Goal: Task Accomplishment & Management: Complete application form

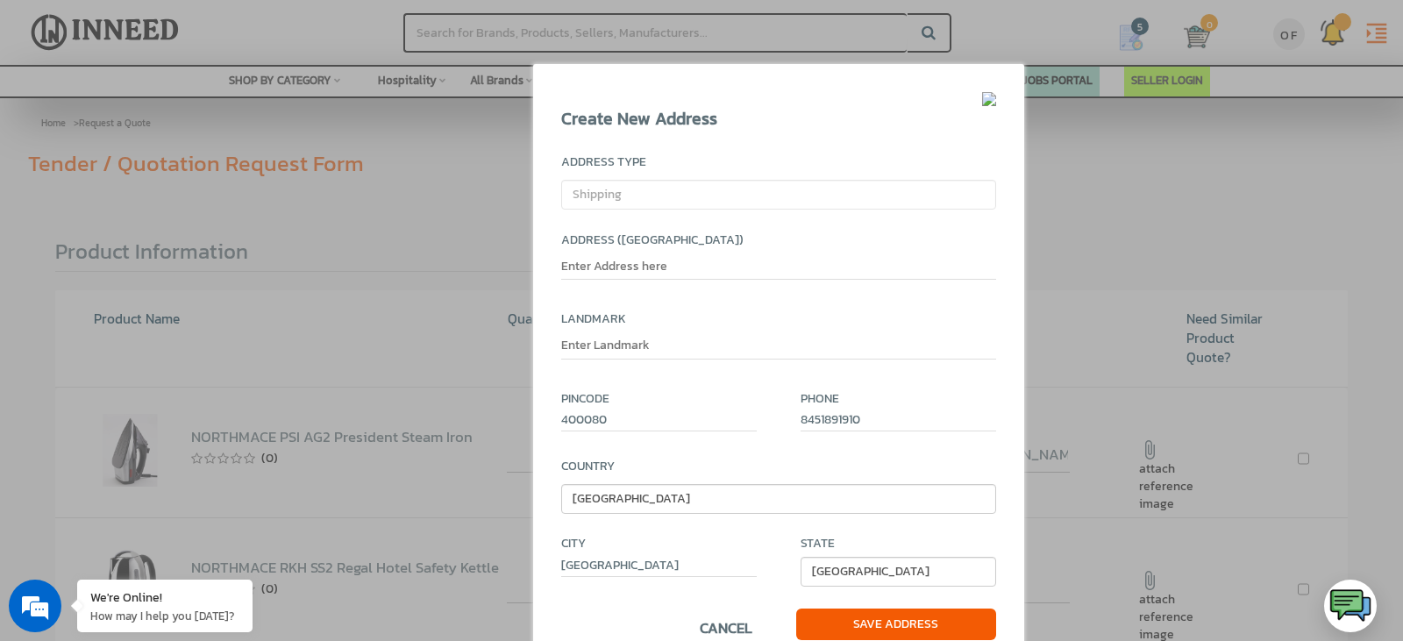
select select "shipping"
select select "110"
select select "327"
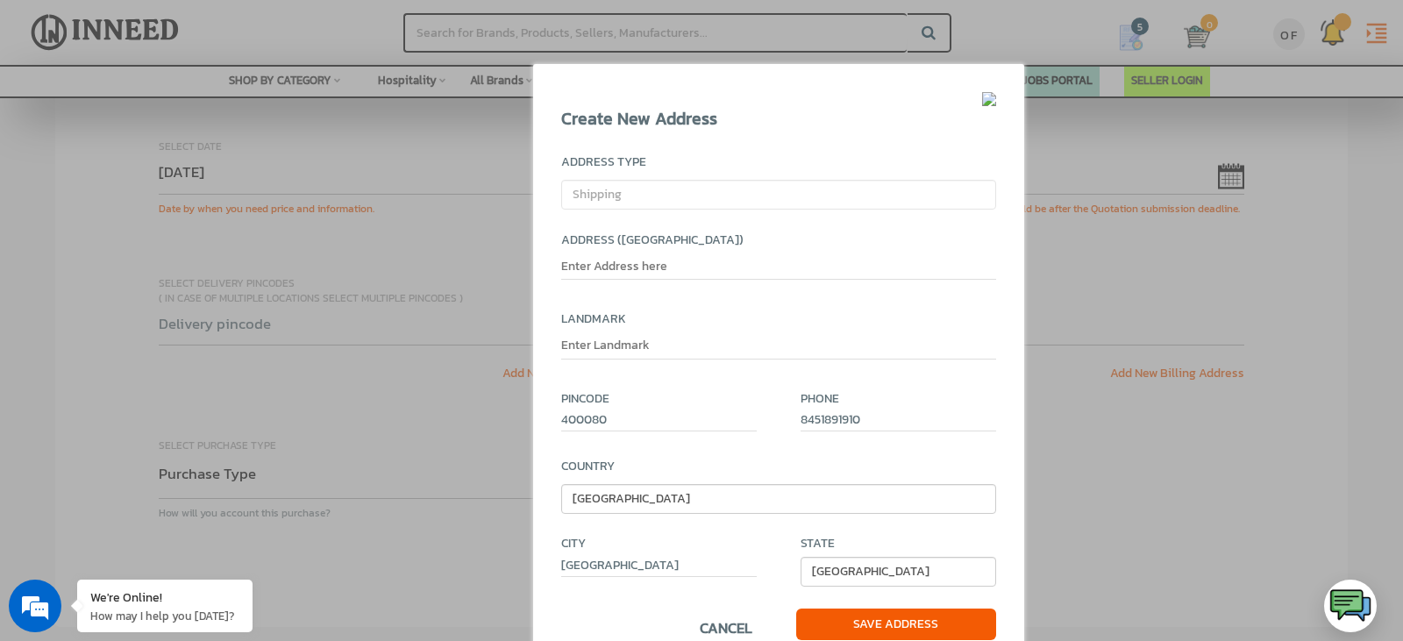
click at [800, 557] on select "Andaman and Nicobar Islands Andhra Pradesh Arunachal Pradesh Assam Bihar Chandi…" at bounding box center [898, 572] width 196 height 30
click at [657, 267] on input "text" at bounding box center [778, 269] width 435 height 23
paste input "Nirmal Lifestyle Mall, 709, Corporate Centre, Lal Bahadur Shastri Marg, Mulund …"
type input "Nirmal Lifestyle Mall, 709, Corporate Centre,"
paste input "Nirmal Lifestyle Mall, 709, Corporate Centre, Lal Bahadur Shastri Marg, Mulund …"
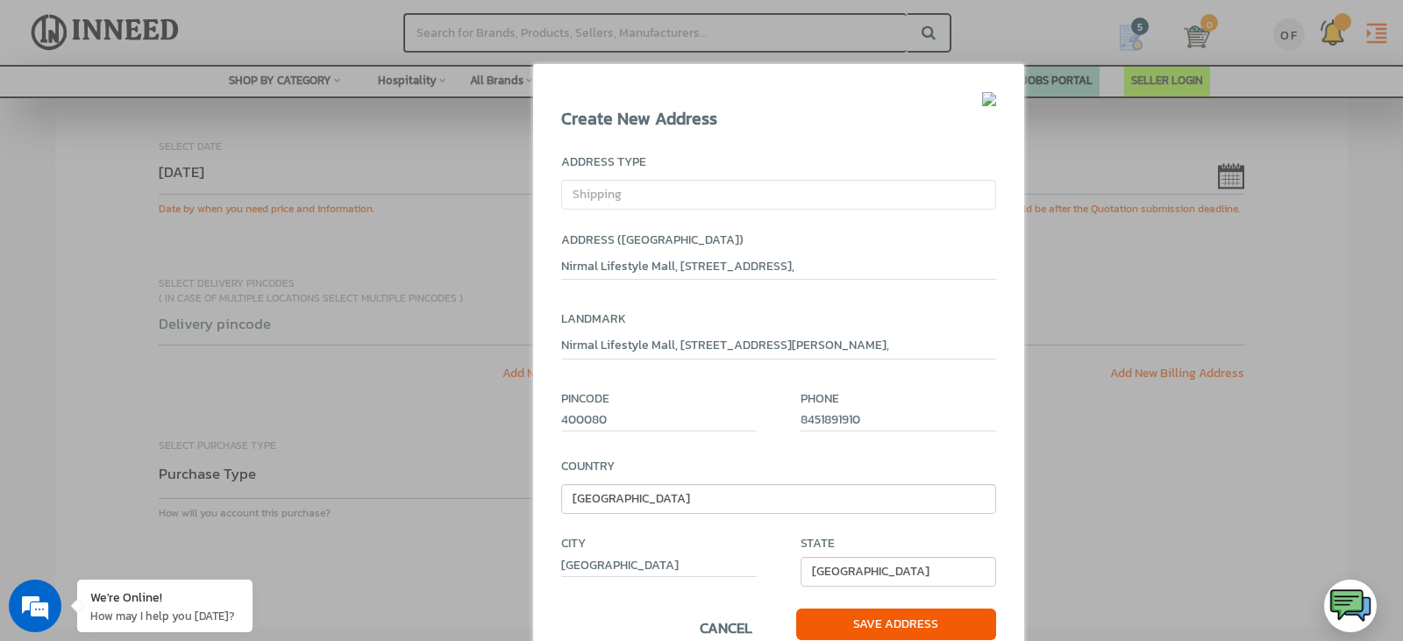
scroll to position [0, 25]
click at [780, 345] on input "Nirmal Lifestyle Mall, 709, Corporate Centre, Lal Bahadur Shastri Marg, Mulund …" at bounding box center [778, 348] width 435 height 23
type input "Lal Bahadur Shastri Marg, Mulund West,"
click at [910, 616] on span "Save Address" at bounding box center [896, 624] width 200 height 32
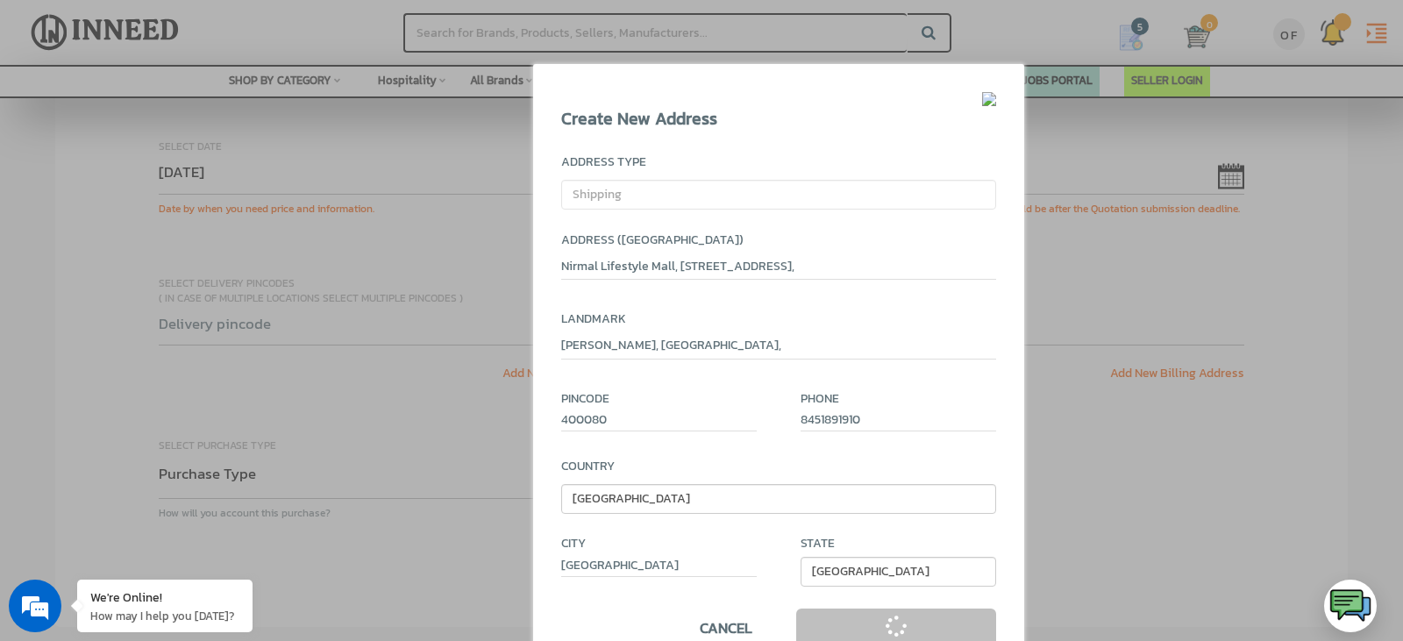
click at [850, 629] on div "Create New Address Address Type Select Type Billing Shipping Address (Area and …" at bounding box center [778, 370] width 491 height 613
click at [857, 565] on select "Andaman and Nicobar Islands Andhra Pradesh Arunachal Pradesh Assam Bihar Chandi…" at bounding box center [898, 572] width 196 height 30
click at [800, 557] on select "Andaman and Nicobar Islands Andhra Pradesh Arunachal Pradesh Assam Bihar Chandi…" at bounding box center [898, 572] width 196 height 30
click at [626, 559] on input "[GEOGRAPHIC_DATA]" at bounding box center [659, 567] width 196 height 20
click at [742, 630] on span "CANCEL" at bounding box center [726, 628] width 53 height 40
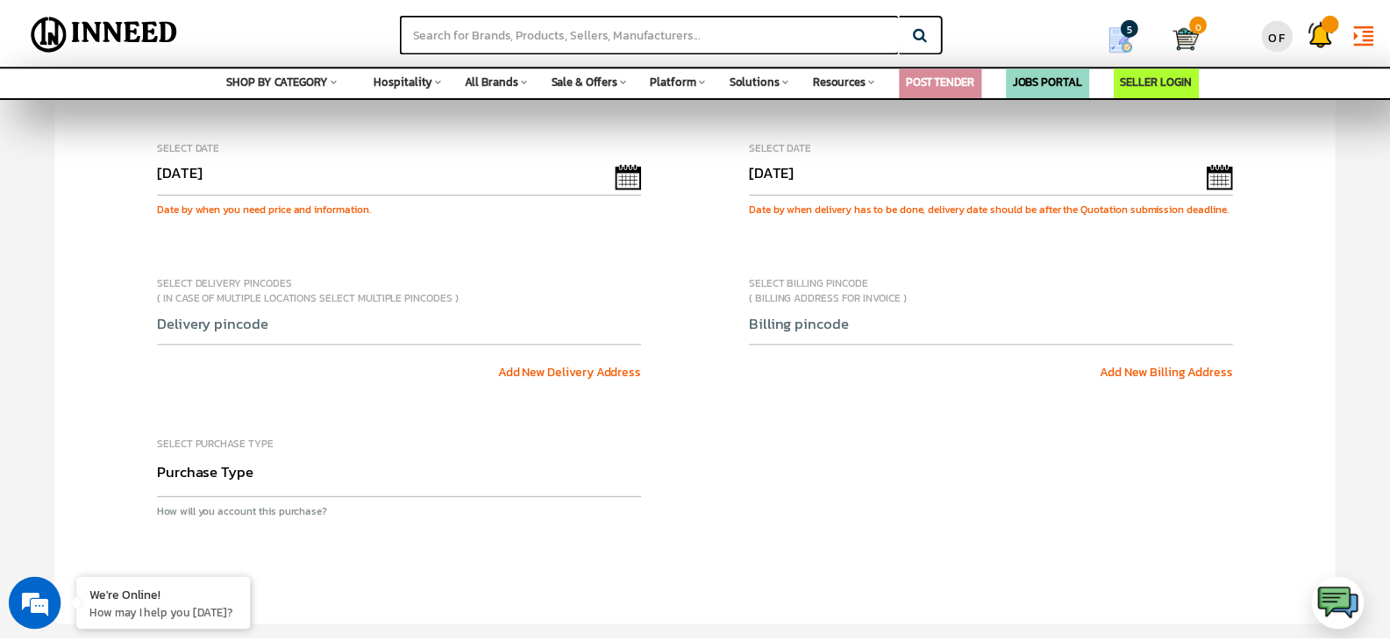
scroll to position [936, 0]
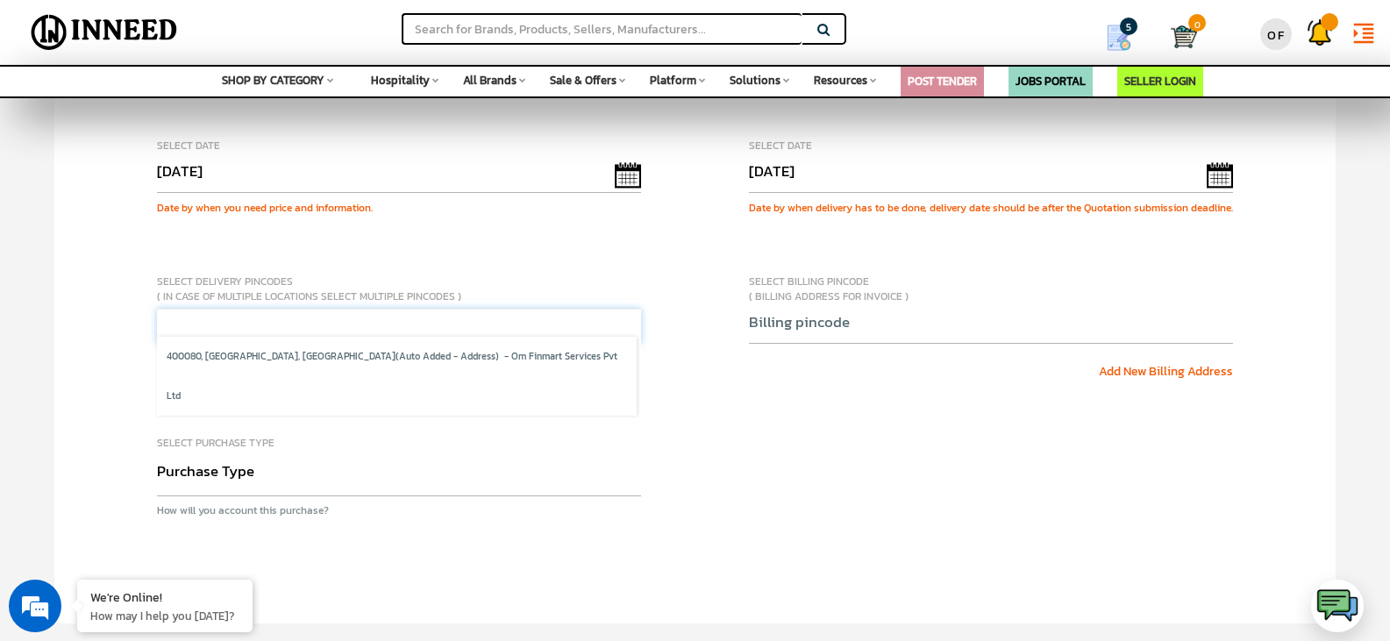
click at [387, 349] on div "400080, Mumbai, Maharashtra (Auto Added - Address) - Om Finmart Services Pvt Lt…" at bounding box center [399, 336] width 484 height 54
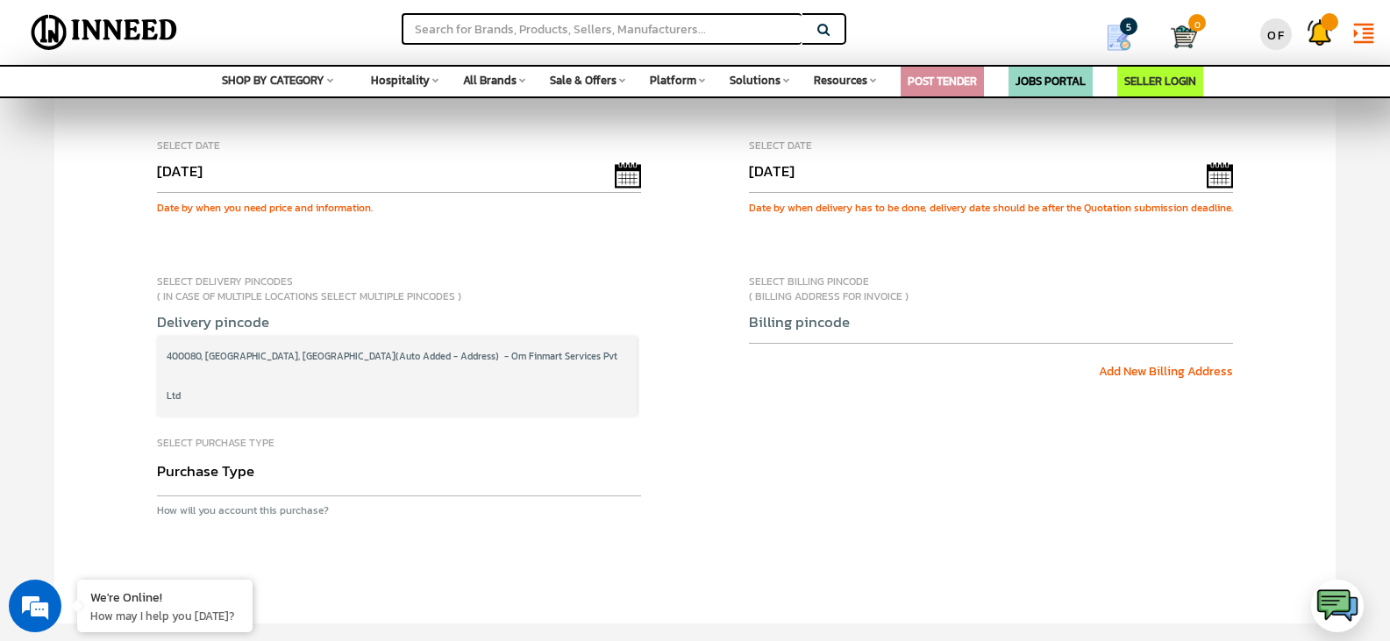
click at [388, 365] on span "(Auto Added - Address) - Om Finmart Services Pvt Ltd" at bounding box center [392, 375] width 451 height 53
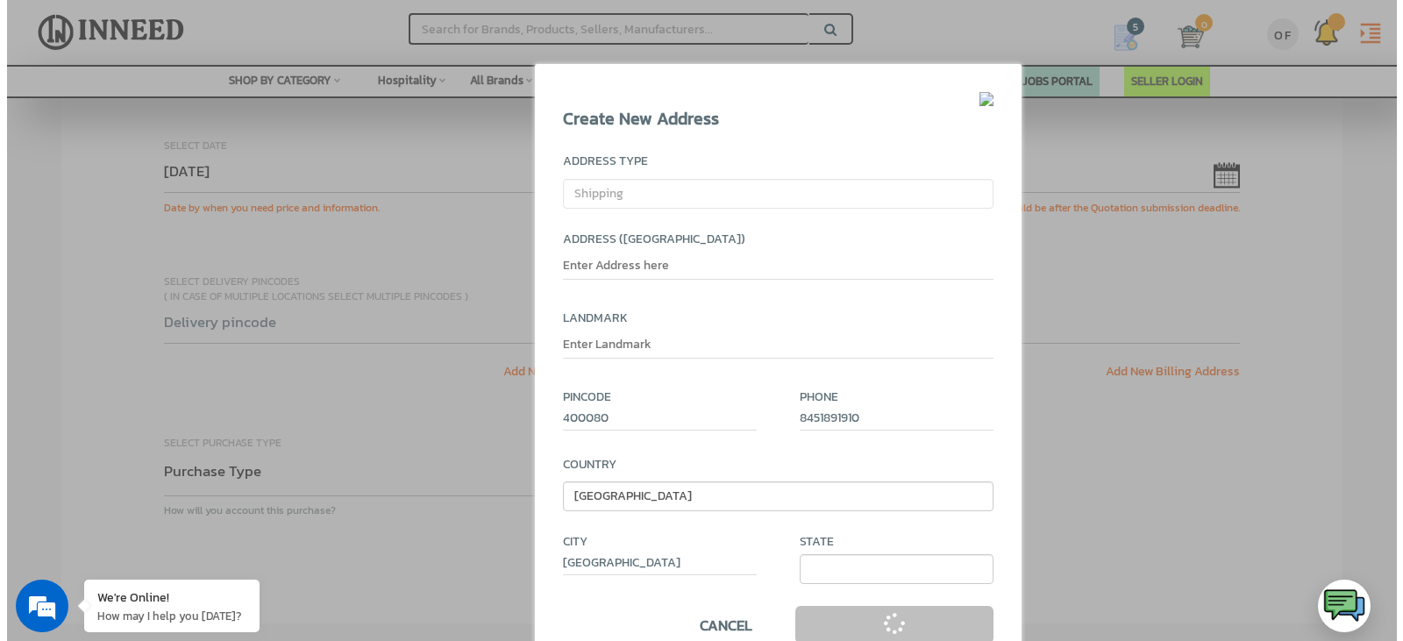
scroll to position [922, 0]
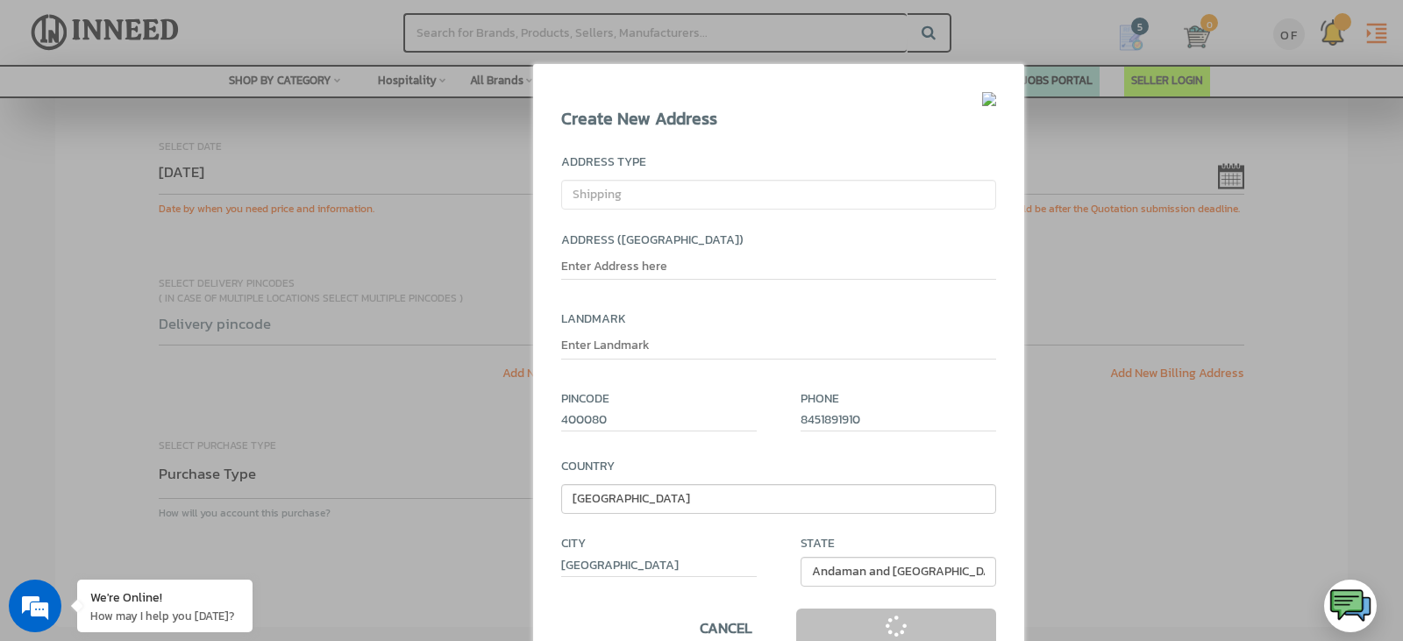
select select "327"
click at [619, 267] on input "text" at bounding box center [778, 269] width 435 height 23
paste input "Pmal@1428"
type input "P"
paste input "Nirmal Lifestyle Mall, 709, Corporate Centre, Lal Bahadur Shastri Marg, Mulund …"
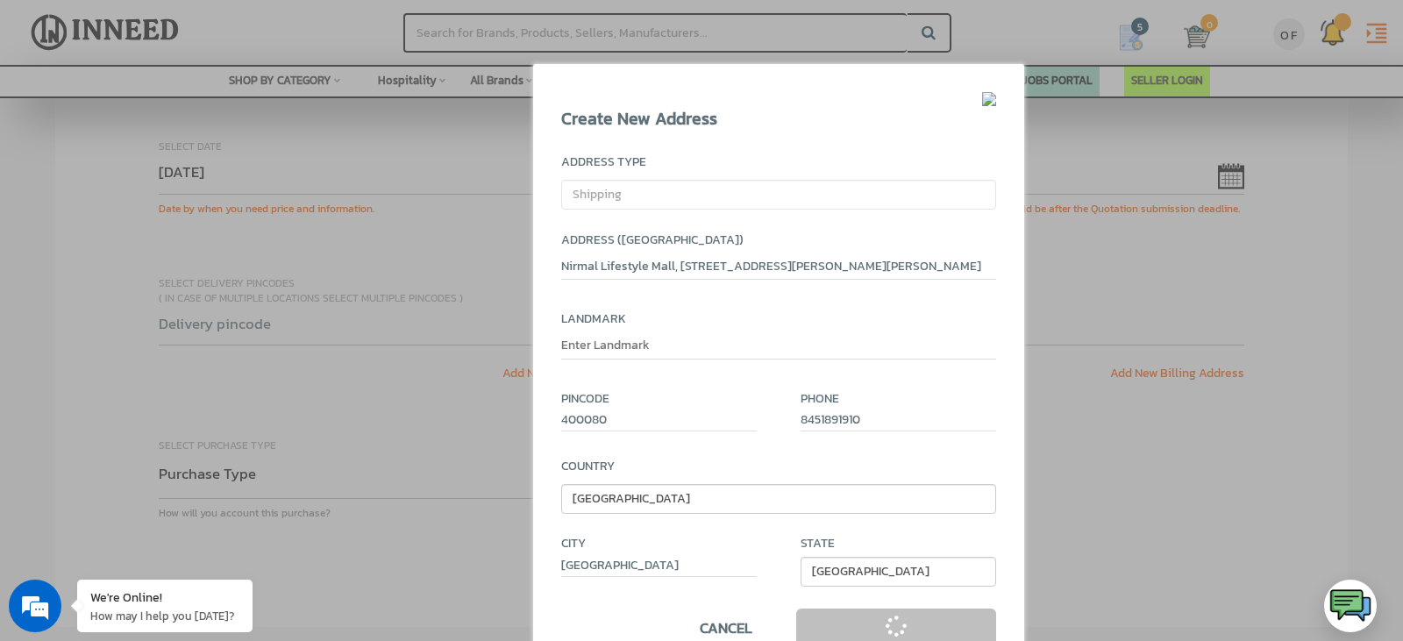
scroll to position [0, 0]
type input "Nirmal Lifestyle Mall, 709, Corporate Centre,"
paste input "Nirmal Lifestyle Mall, 709, Corporate Centre, Lal Bahadur Shastri Marg, Mulund …"
click at [778, 341] on input "Nirmal Lifestyle Mall, 709, Corporate Centre, Lal Bahadur Shastri Marg, Mulund …" at bounding box center [778, 348] width 435 height 23
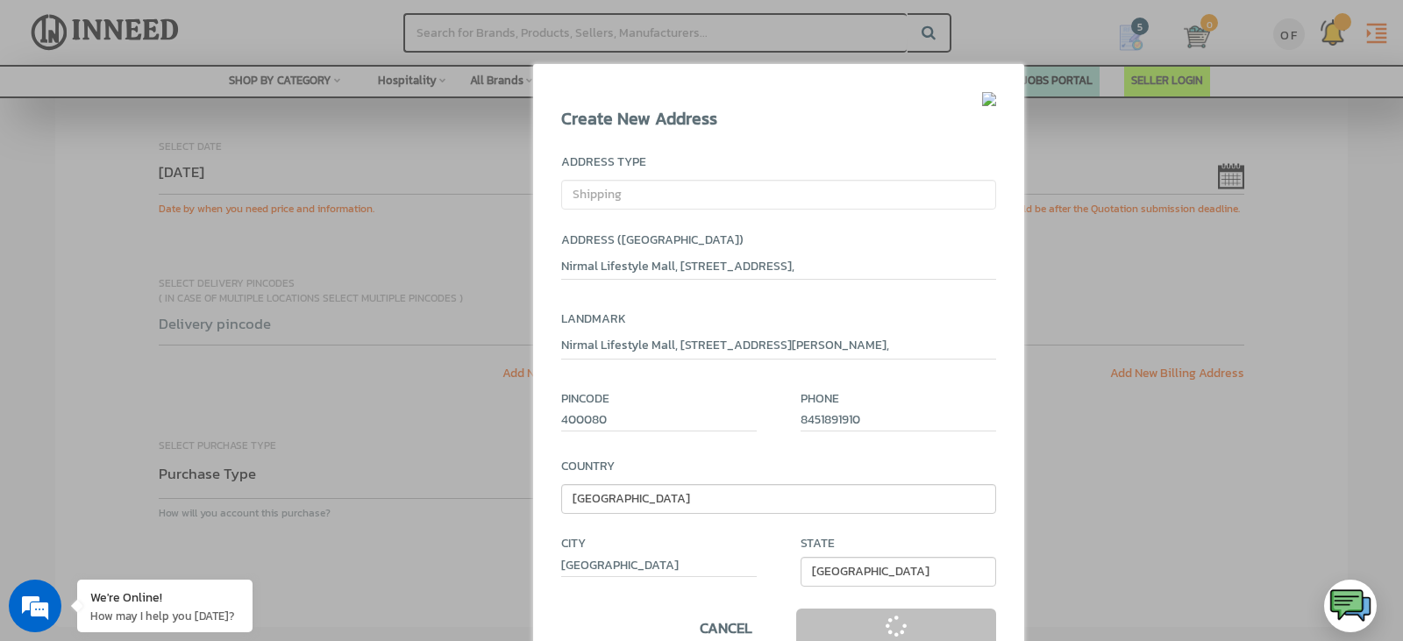
scroll to position [0, 0]
type input "[PERSON_NAME], [GEOGRAPHIC_DATA],"
click at [771, 521] on div "Address (Area and Street) Nirmal Lifestyle Mall, 709, Corporate Centre, Landmar…" at bounding box center [778, 419] width 435 height 377
click at [853, 622] on div "Create New Address Address Type Select Type Billing Shipping Address (Area and …" at bounding box center [778, 370] width 491 height 613
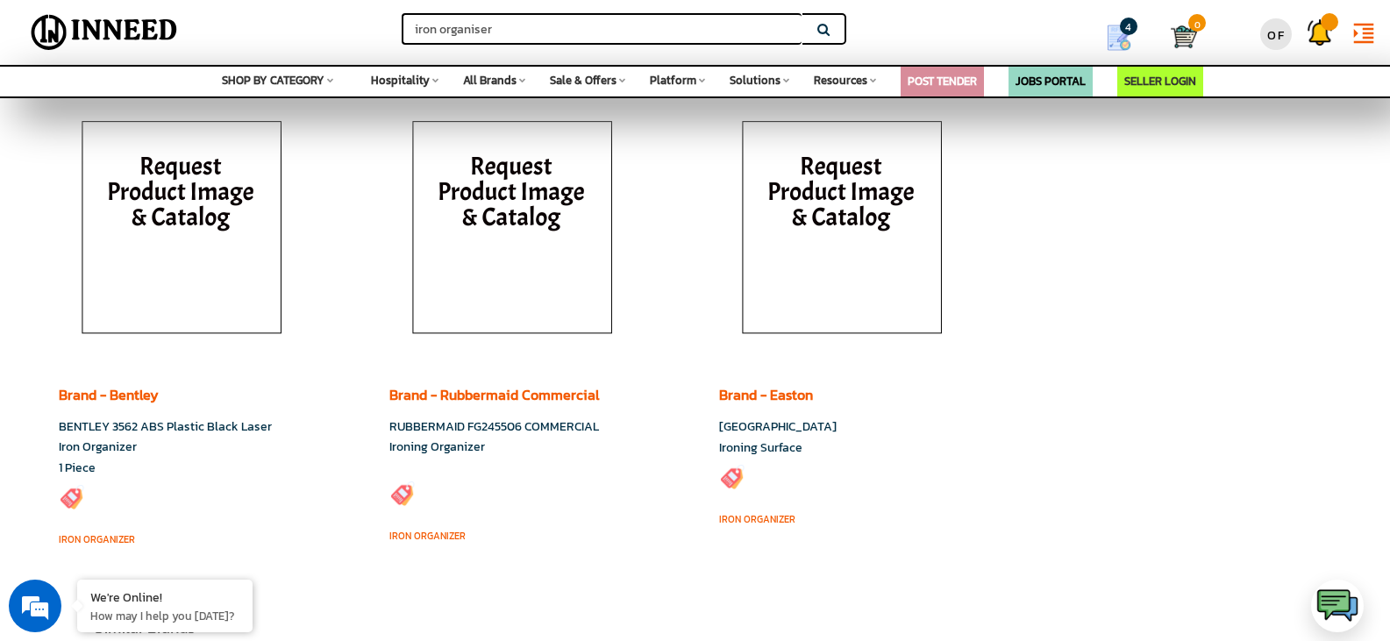
click at [92, 30] on img at bounding box center [104, 33] width 161 height 44
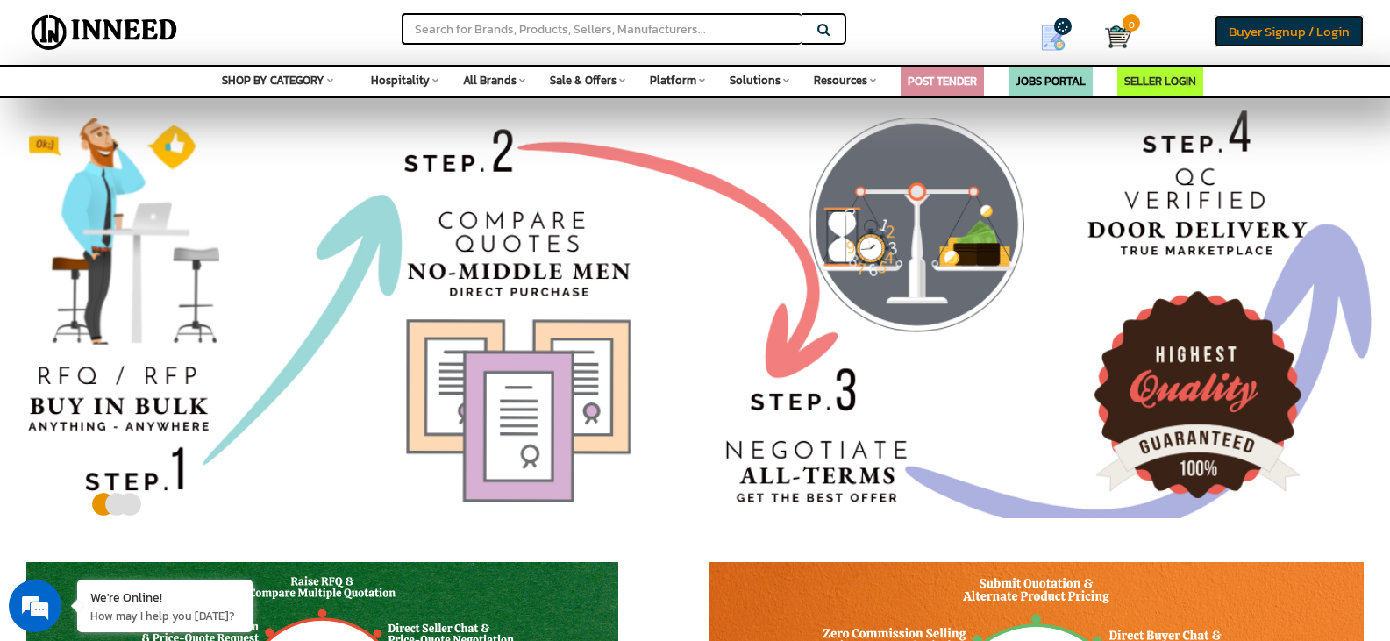
click at [1247, 39] on span "Buyer Signup / Login" at bounding box center [1288, 31] width 121 height 20
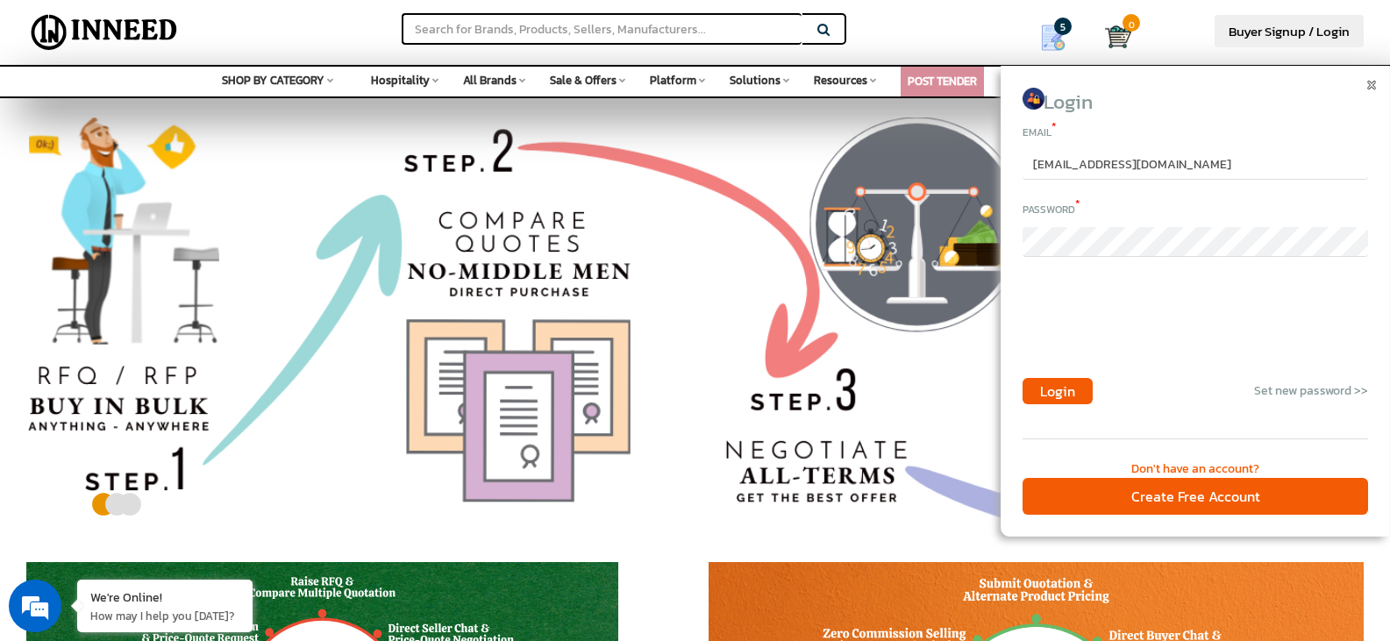
click at [1086, 174] on input "[EMAIL_ADDRESS][DOMAIN_NAME]" at bounding box center [1194, 165] width 345 height 30
paste input "ops5@omfinmart"
type input "ops5@omfinmart.com"
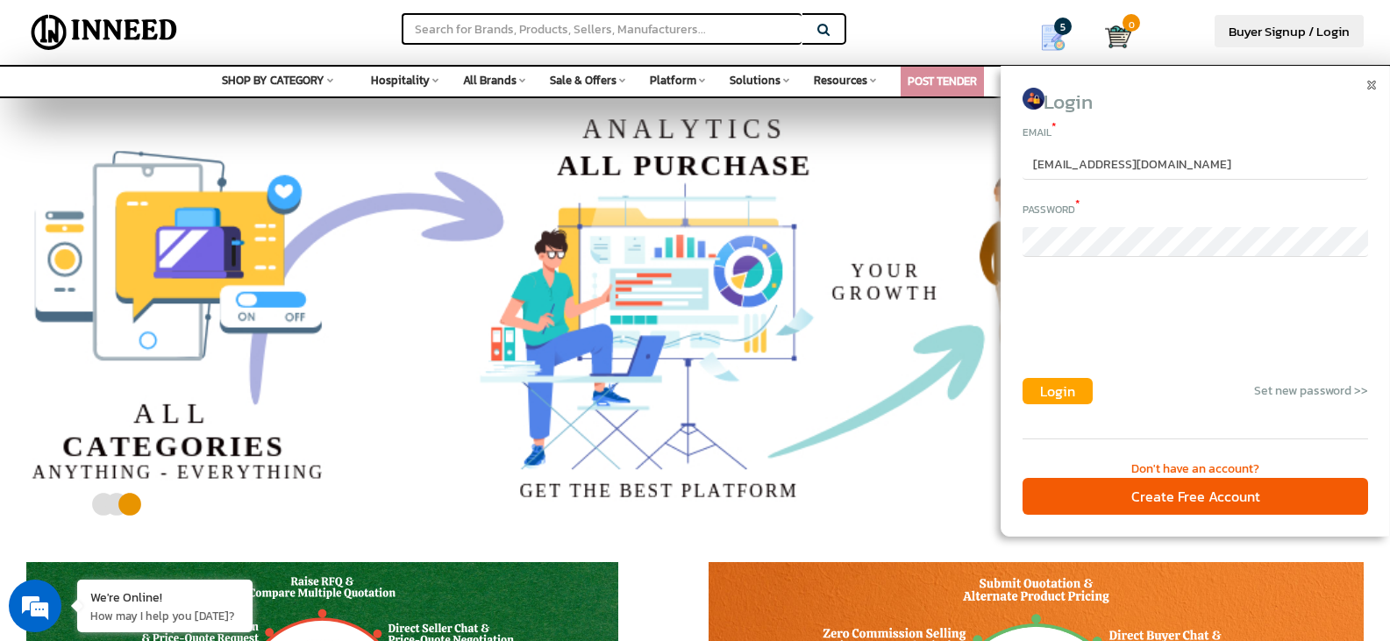
click at [1059, 401] on span "Login" at bounding box center [1057, 390] width 35 height 21
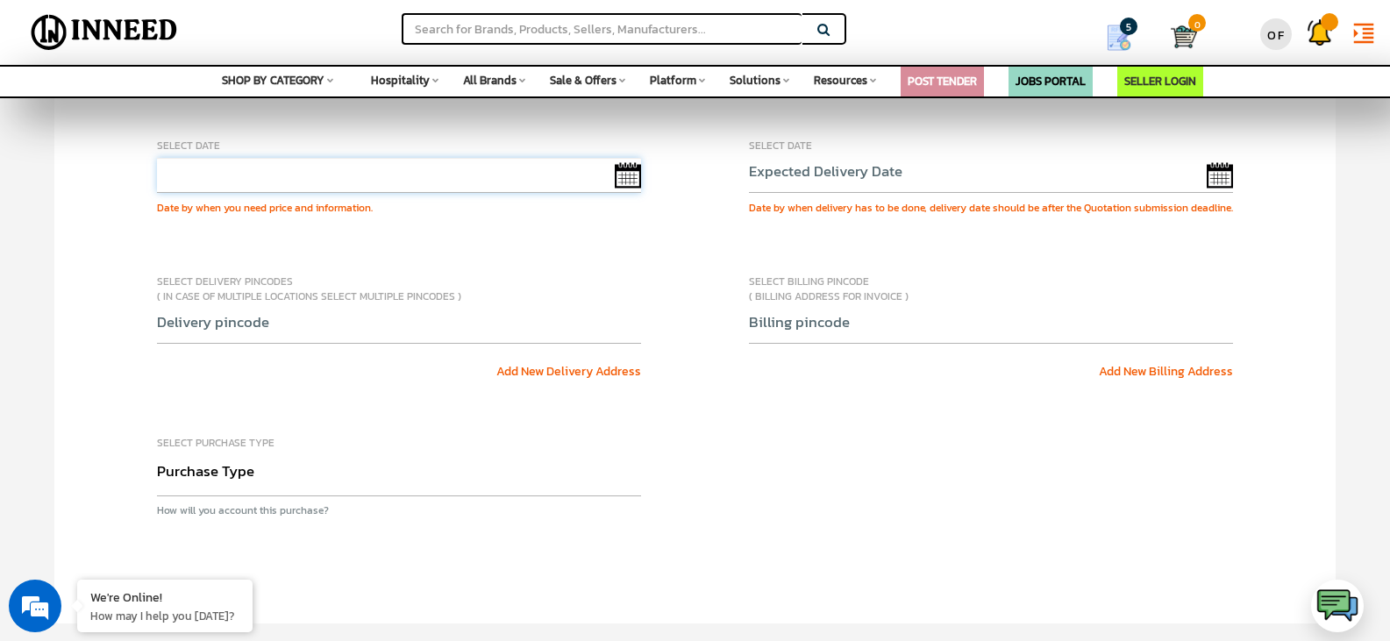
click at [519, 180] on input "text" at bounding box center [399, 175] width 484 height 35
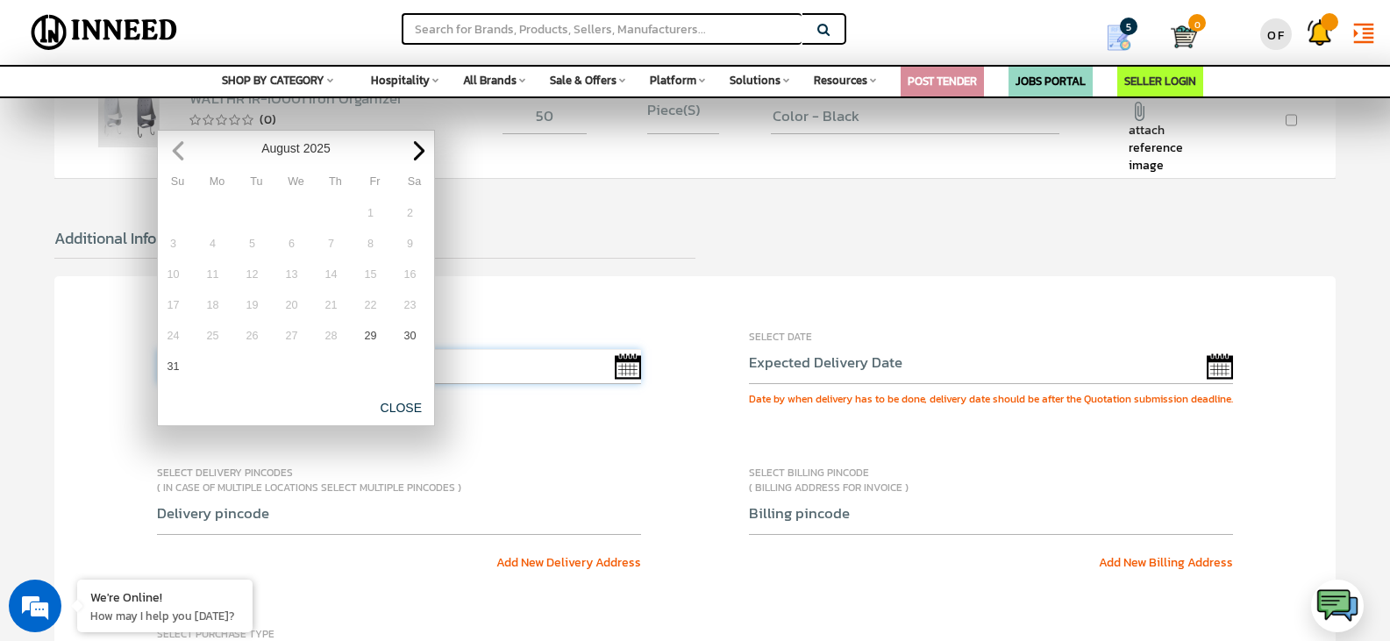
scroll to position [744, 0]
click at [421, 156] on span "Next" at bounding box center [418, 151] width 19 height 19
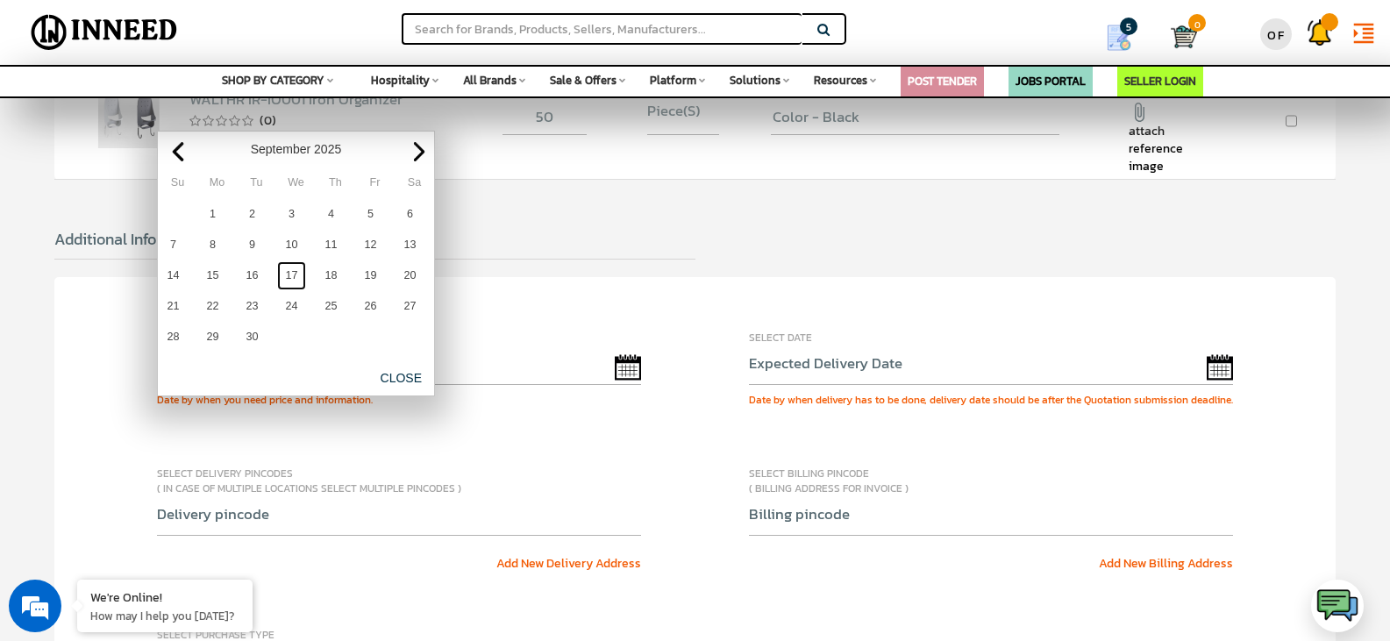
click at [291, 276] on link "17" at bounding box center [291, 275] width 29 height 29
type input "09/17/2025"
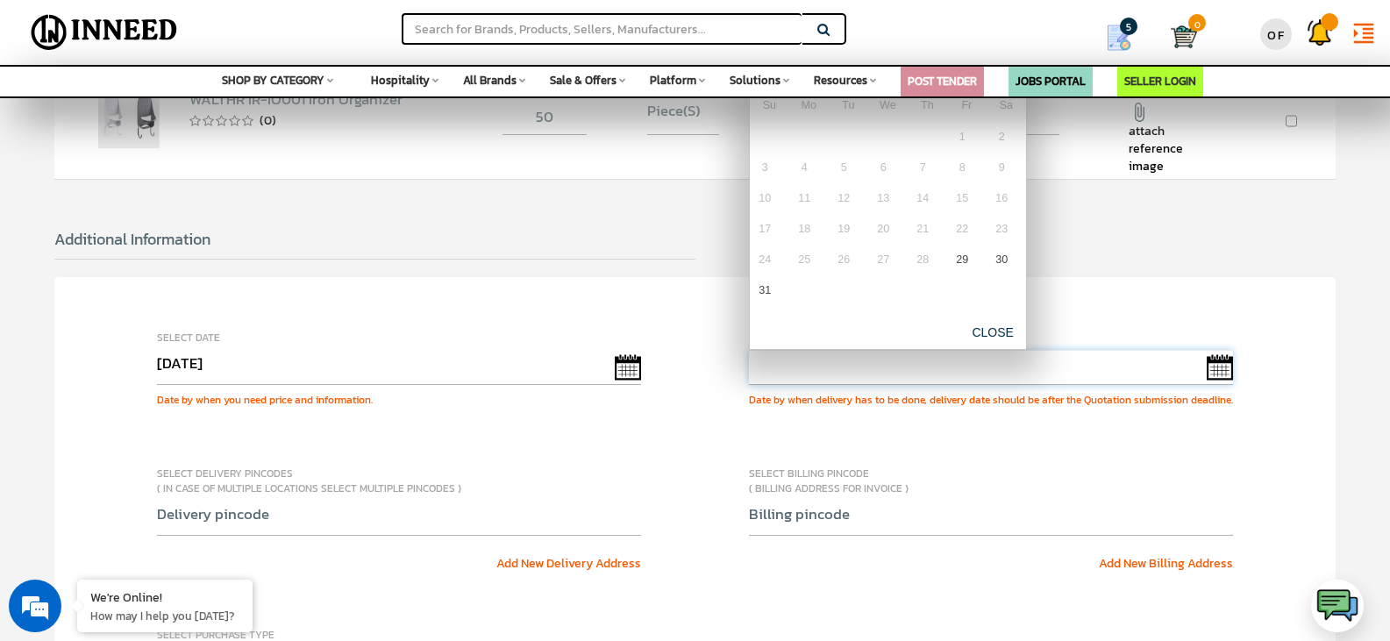
click at [1198, 352] on input "text" at bounding box center [991, 367] width 484 height 35
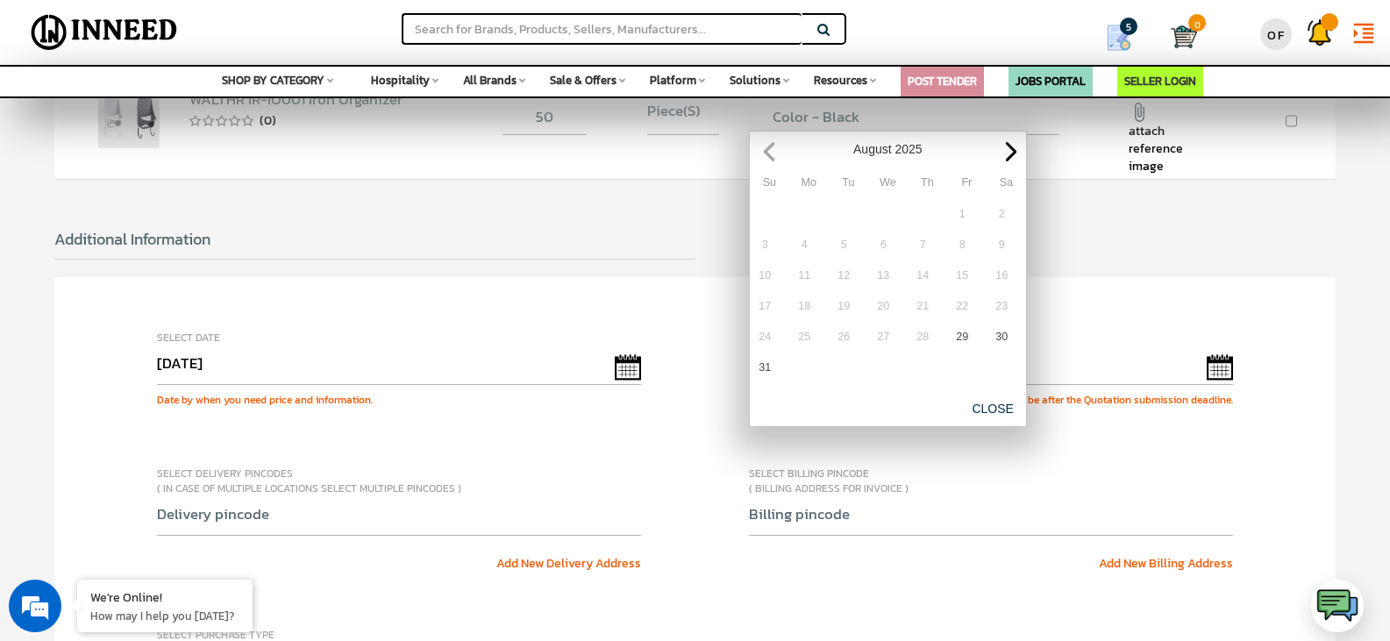
click at [1014, 152] on span "Next" at bounding box center [1010, 151] width 19 height 19
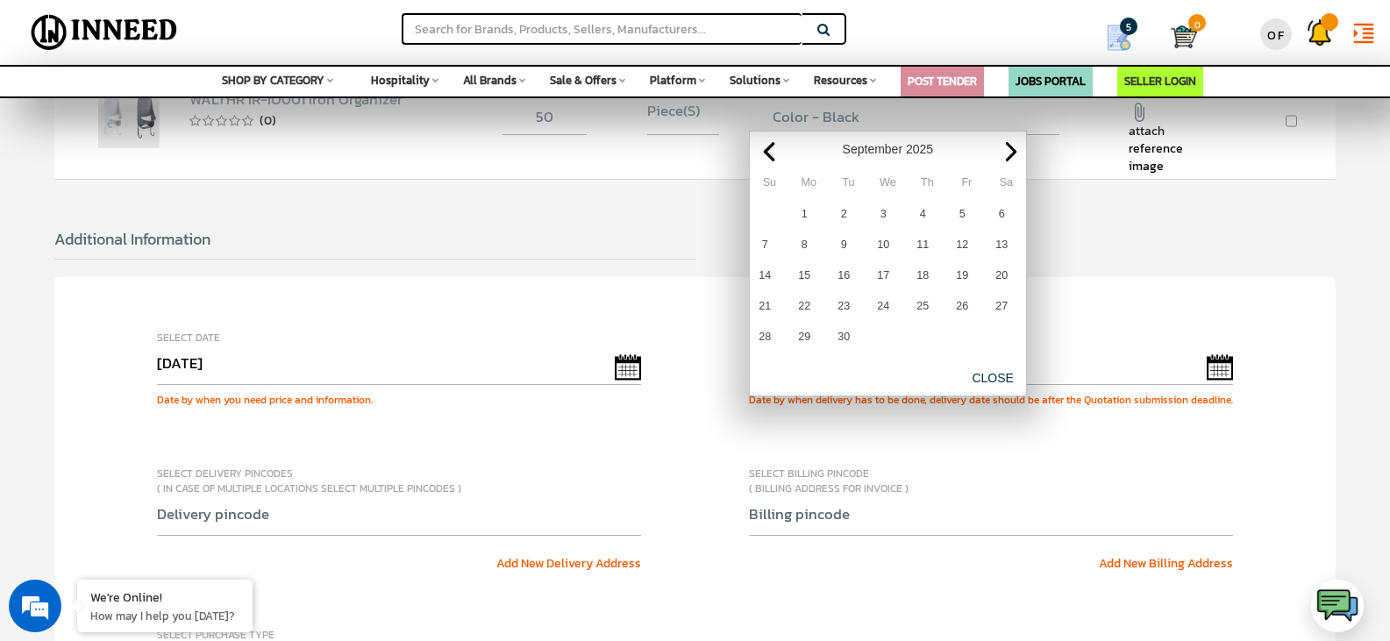
click at [1014, 152] on span "Next" at bounding box center [1010, 151] width 19 height 19
click at [925, 237] on link "9" at bounding box center [922, 245] width 29 height 29
type input "10/09/2025"
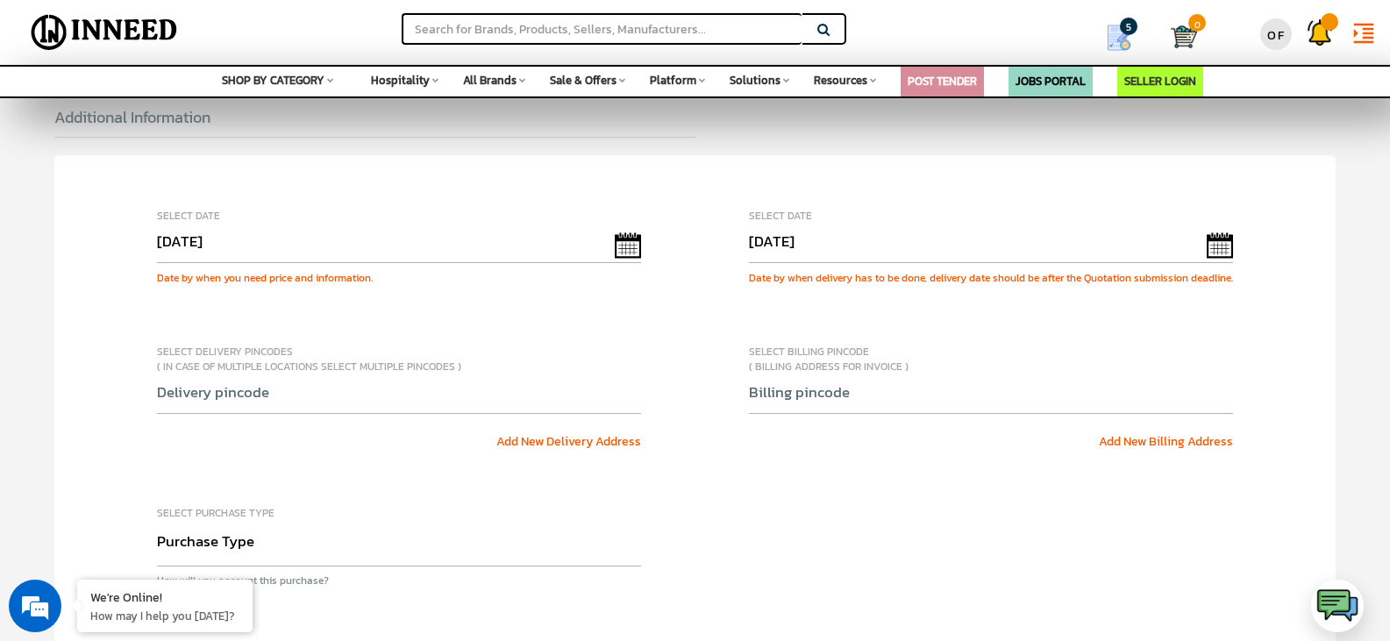
scroll to position [870, 0]
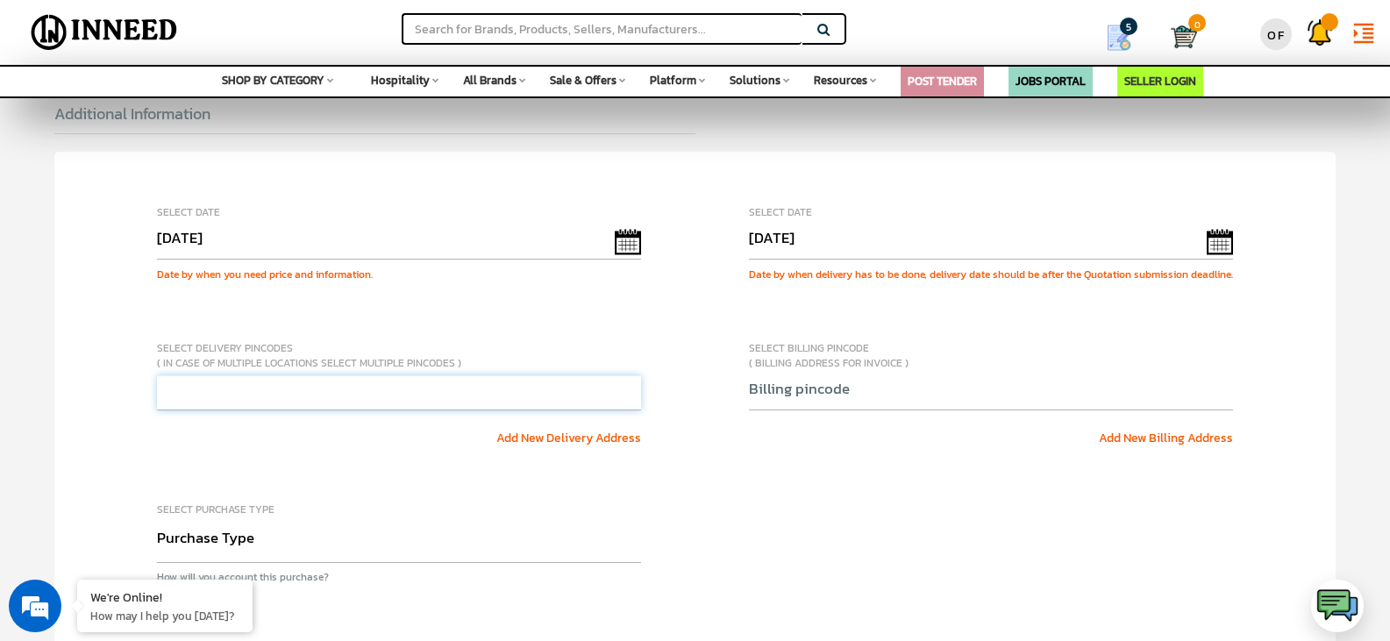
click at [442, 390] on input "text" at bounding box center [399, 392] width 484 height 35
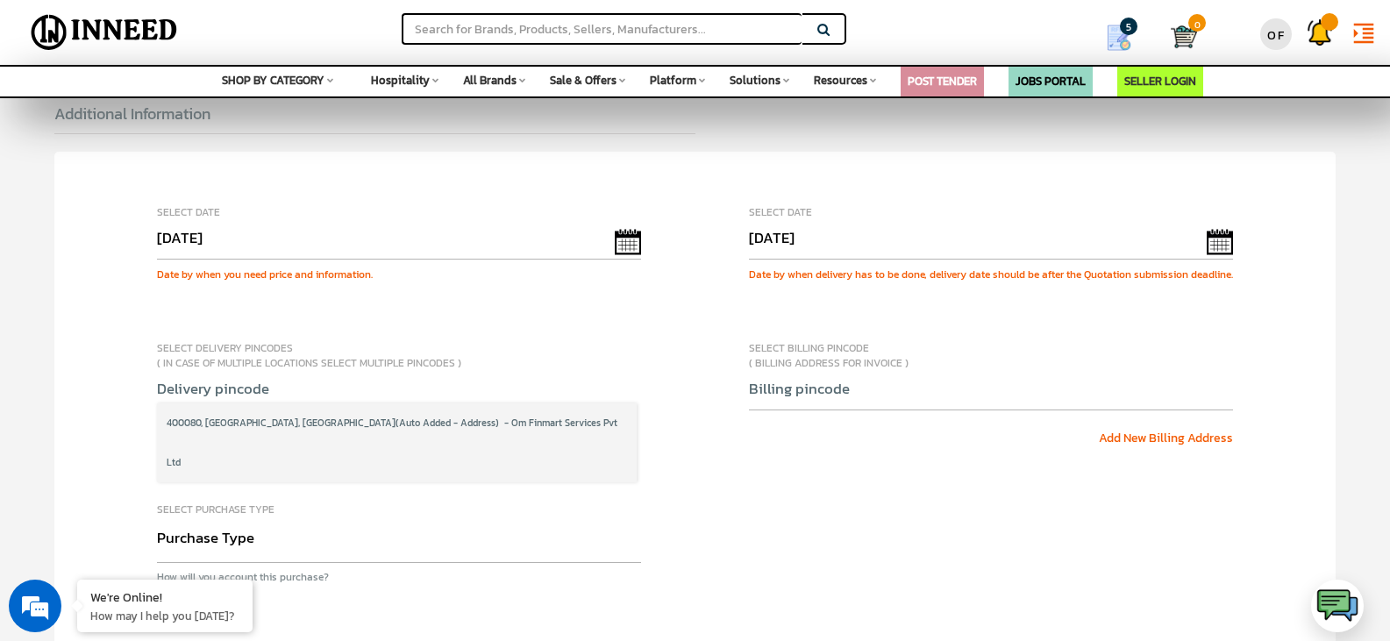
click at [444, 430] on li "400080, Mumbai, Maharashtra (Auto Added - Address) - Om Finmart Services Pvt Ltd" at bounding box center [397, 442] width 480 height 79
select select "shipping"
type input "400080"
type input "8451891910"
select select "110"
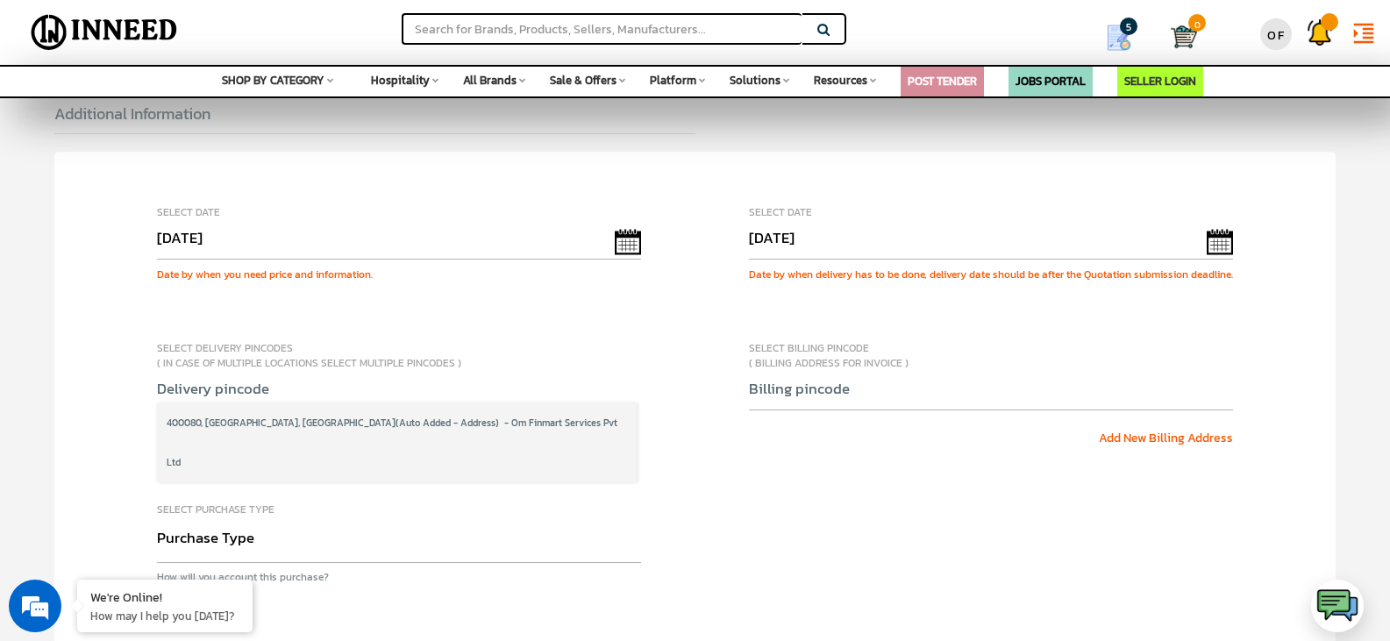
type input "[GEOGRAPHIC_DATA]"
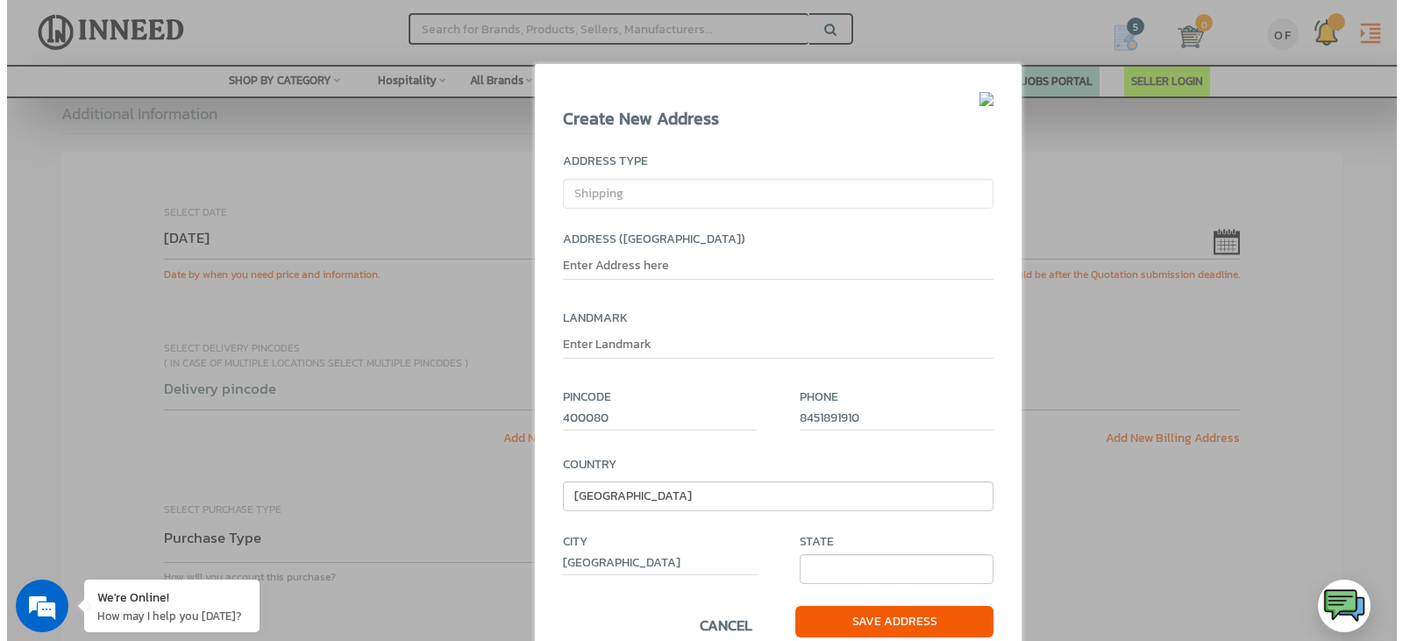
scroll to position [855, 0]
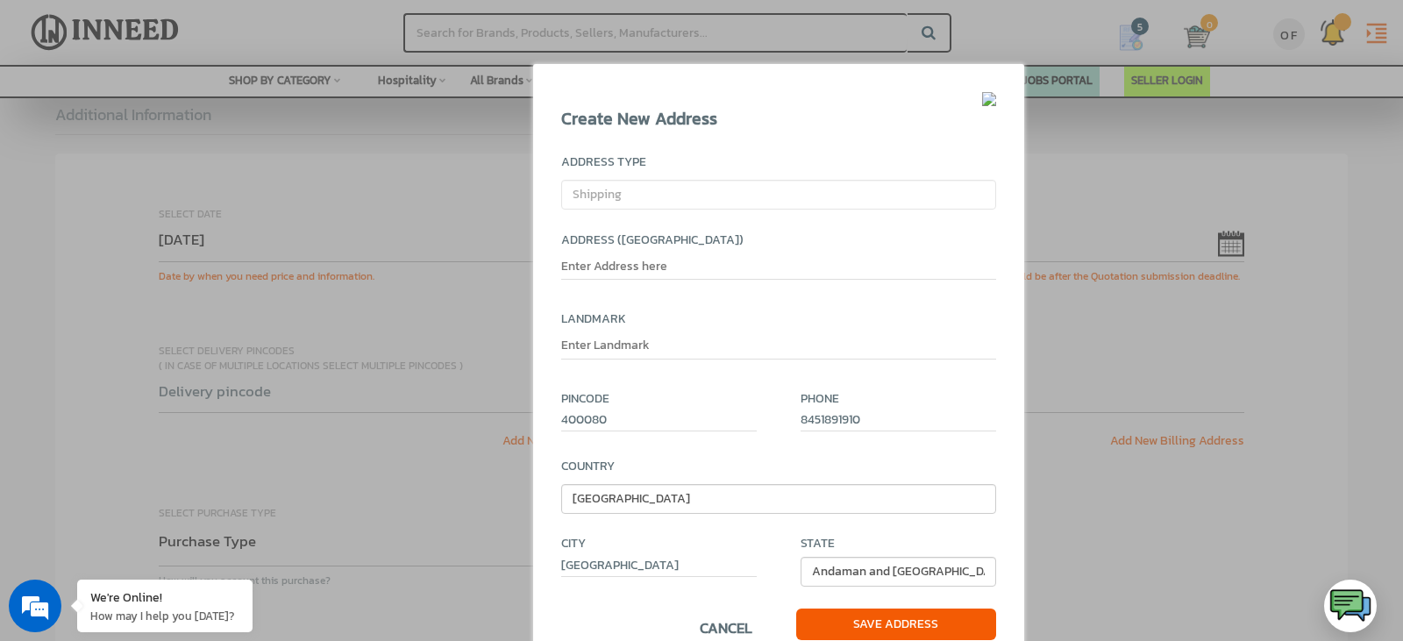
select select "327"
click at [708, 260] on input "text" at bounding box center [778, 269] width 435 height 23
paste input "Nirmal Lifestyle Mall, 709, Corporate Centre, Lal Bahadur Shastri Marg, Mulund …"
type input "Nirmal Lifestyle Mall, 709, Corporate Centre,"
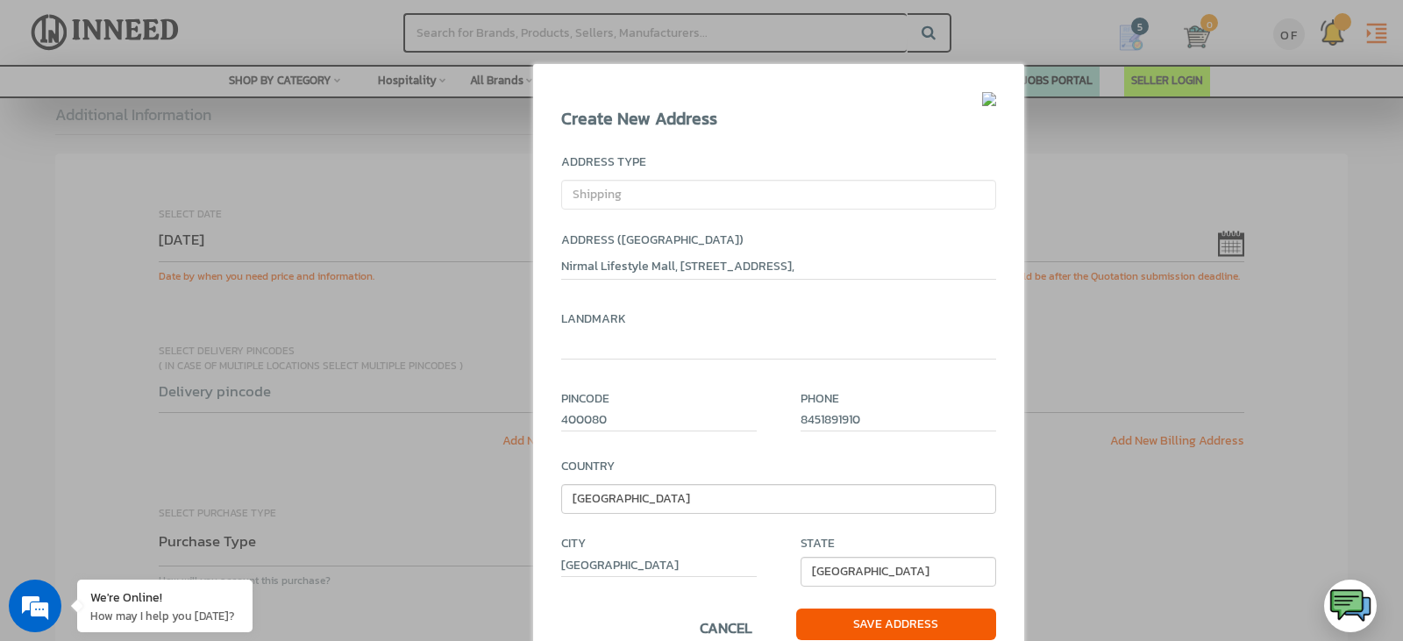
paste input "Nirmal Lifestyle Mall, 709, Corporate Centre, Lal Bahadur Shastri Marg, Mulund …"
type input "N"
paste input "Nirmal Lifestyle Mall, 709, Corporate Centre, Lal Bahadur Shastri Marg, Mulund …"
click at [782, 343] on input "Nirmal Lifestyle Mall, 709, Corporate Centre, Lal Bahadur Shastri Marg, Mulund …" at bounding box center [778, 348] width 435 height 23
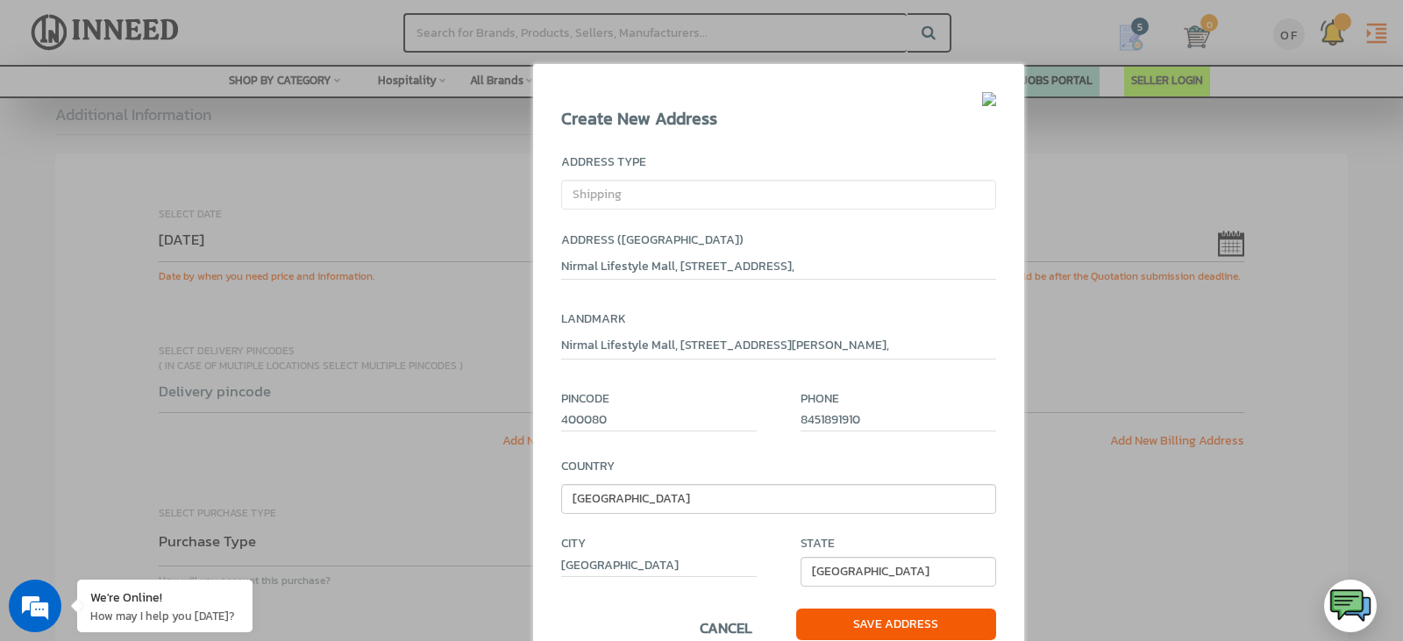
scroll to position [0, 0]
type input "Lal Bahadur Shastri Marg, Mulund West,"
click at [864, 623] on span "Save Address" at bounding box center [896, 624] width 200 height 32
select select
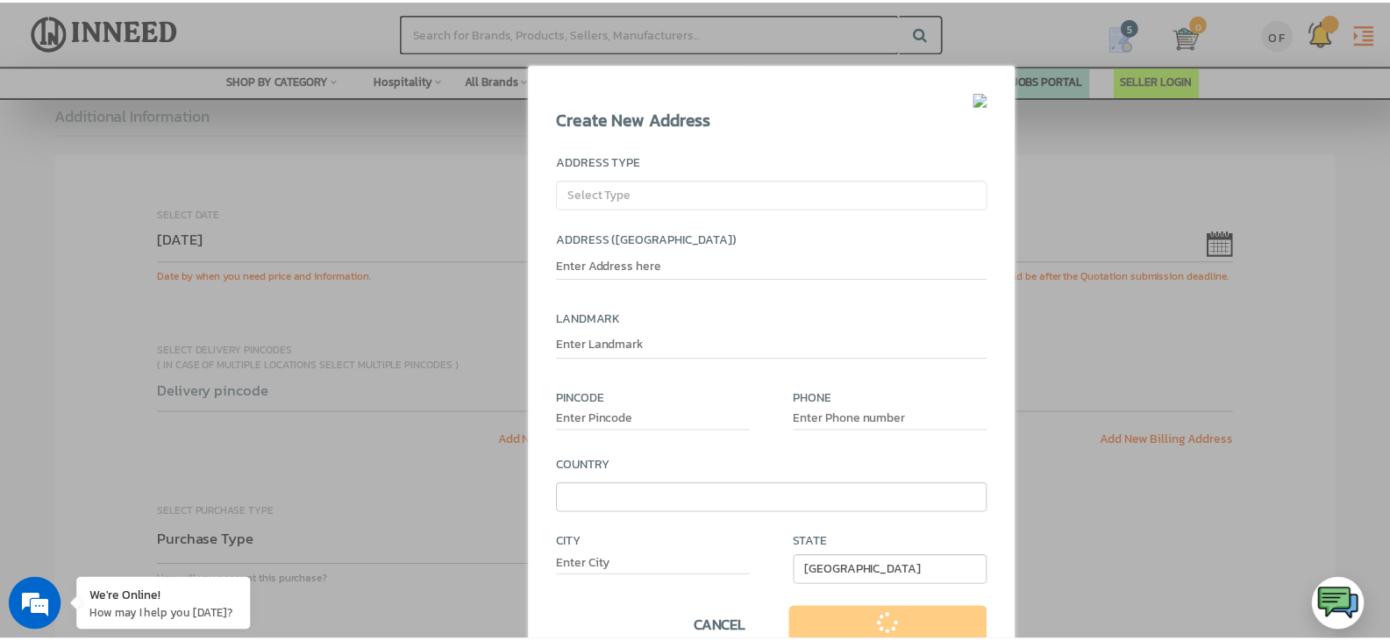
scroll to position [870, 0]
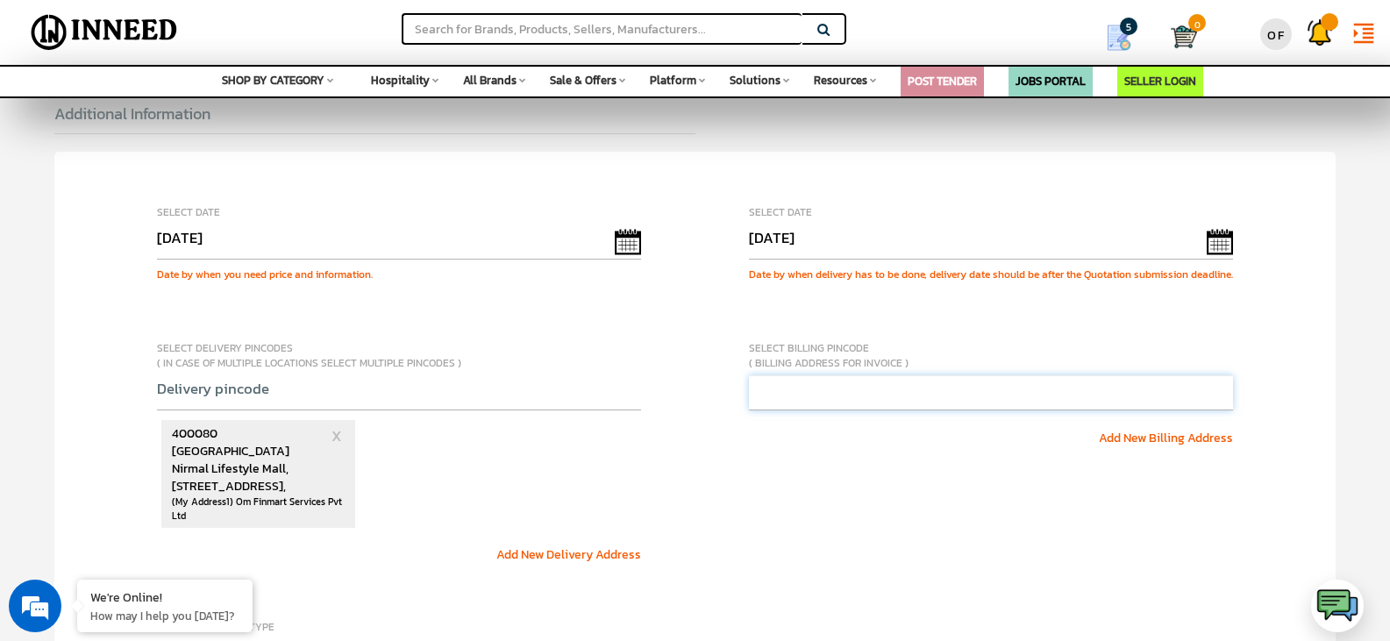
click at [881, 414] on div "Add New Billing Address Please select valid Billing Pincode." at bounding box center [991, 402] width 484 height 54
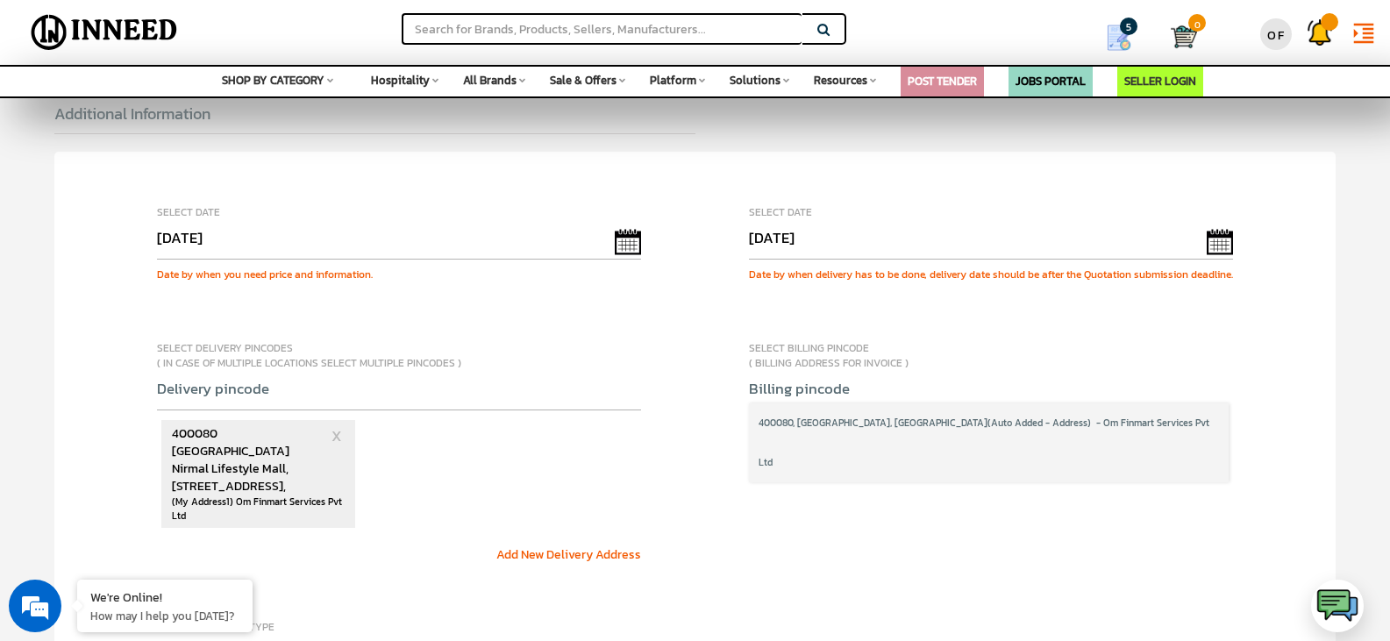
click at [892, 442] on span "(Auto Added - Address) - Om Finmart Services Pvt Ltd" at bounding box center [983, 442] width 451 height 53
select select "billing"
type input "400080"
type input "8451891910"
select select "110"
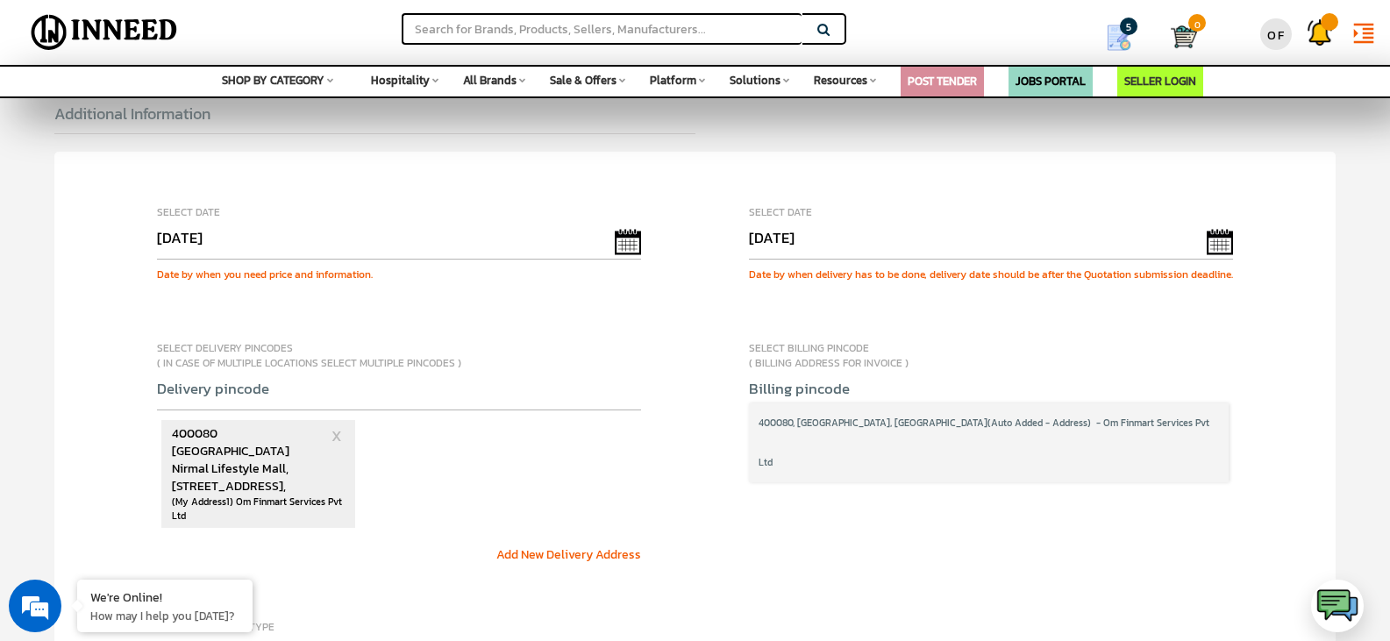
type input "[GEOGRAPHIC_DATA]"
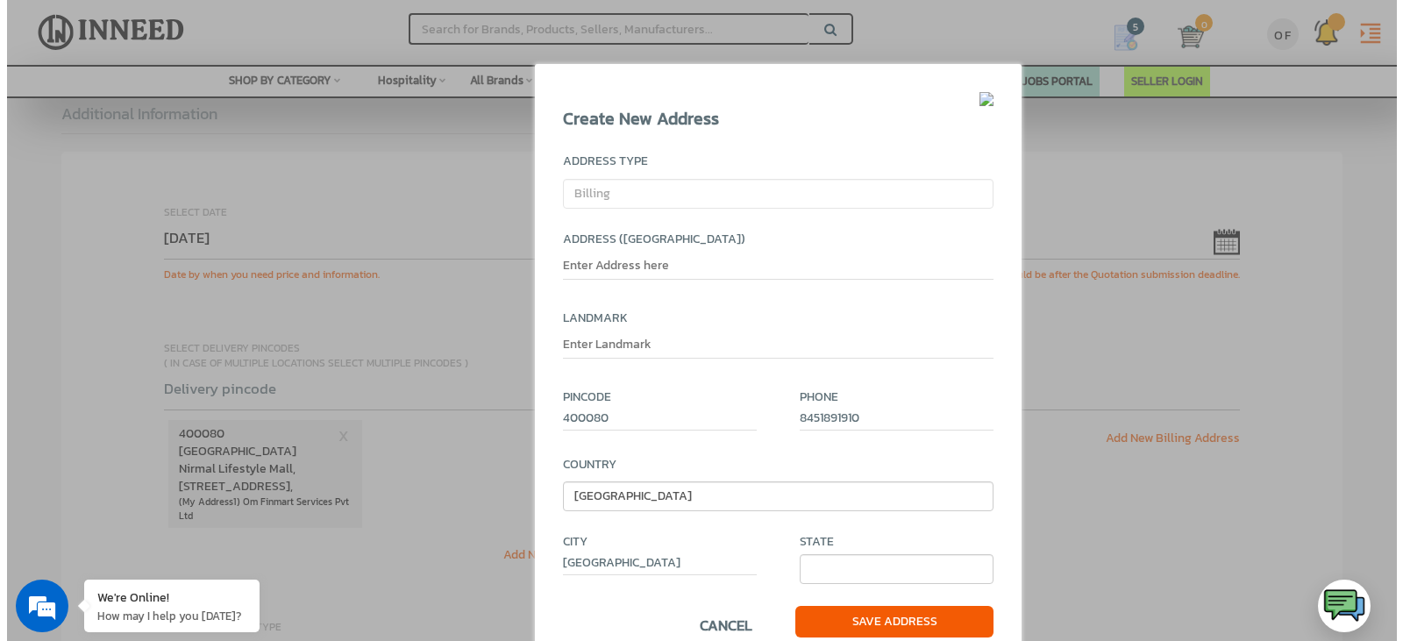
scroll to position [855, 0]
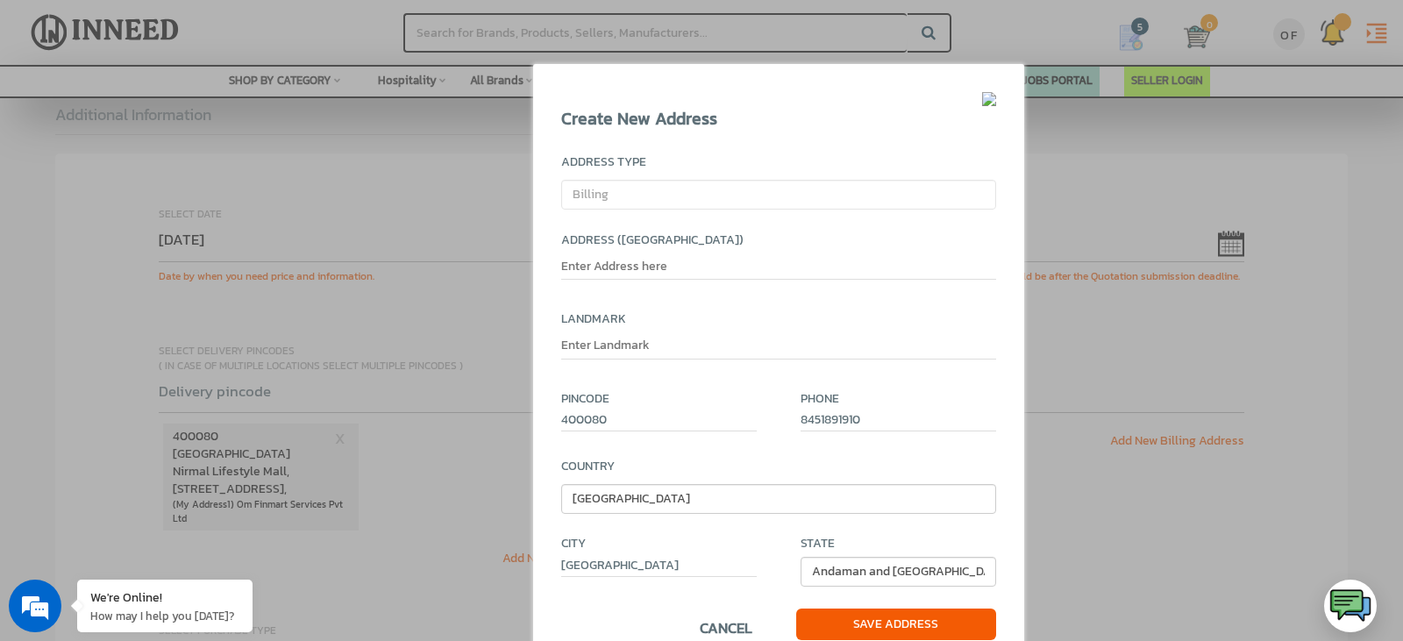
select select "327"
click at [699, 272] on input "text" at bounding box center [778, 269] width 435 height 23
paste input "Nirmal Lifestyle Mall, 709, Corporate Centre, Lal Bahadur Shastri Marg, Mulund …"
type input "Nirmal Lifestyle Mall, 709, Corporate Centre,"
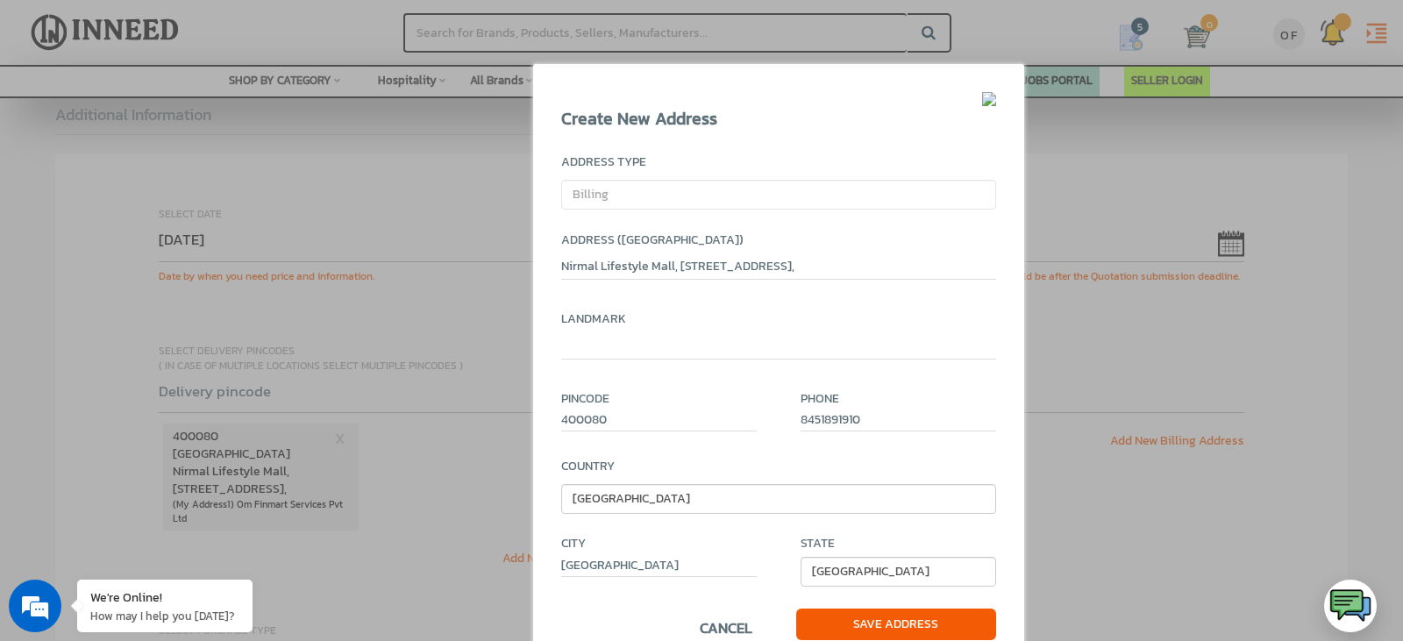
paste input "Nirmal Lifestyle Mall, 709, Corporate Centre, Lal Bahadur Shastri Marg, Mulund …"
click at [781, 345] on input "Nirmal Lifestyle Mall, 709, Corporate Centre, Lal Bahadur Shastri Marg, Mulund …" at bounding box center [778, 348] width 435 height 23
type input "Lal Bahadur Shastri Marg, Mulund West,"
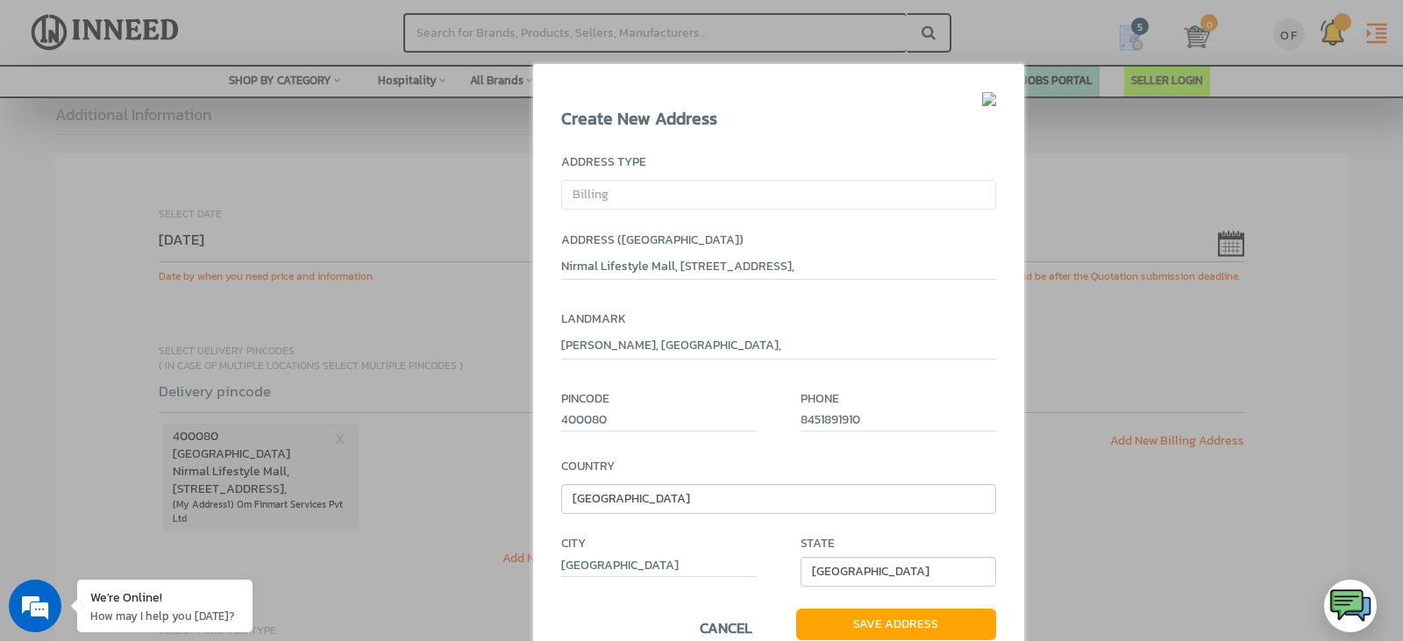
click at [896, 622] on span "Save Address" at bounding box center [896, 624] width 200 height 32
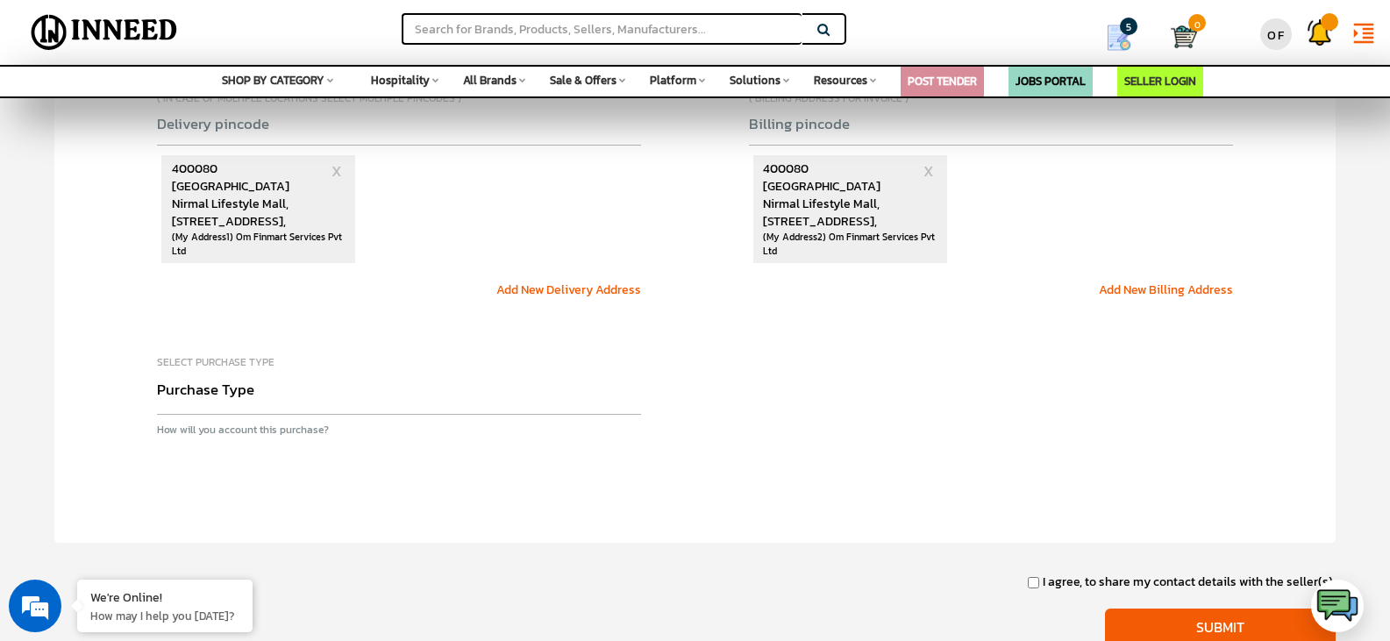
scroll to position [1135, 0]
click at [615, 389] on select "Purchase Type Capital Expense Operational Expense Project Expense Annual Rate C…" at bounding box center [399, 393] width 484 height 40
select select "Capex"
click at [157, 373] on select "Purchase Type Capital Expense Operational Expense Project Expense Annual Rate C…" at bounding box center [399, 393] width 484 height 40
click at [1040, 580] on input "I agree, to share my contact details with the seller(s)." at bounding box center [1033, 581] width 13 height 11
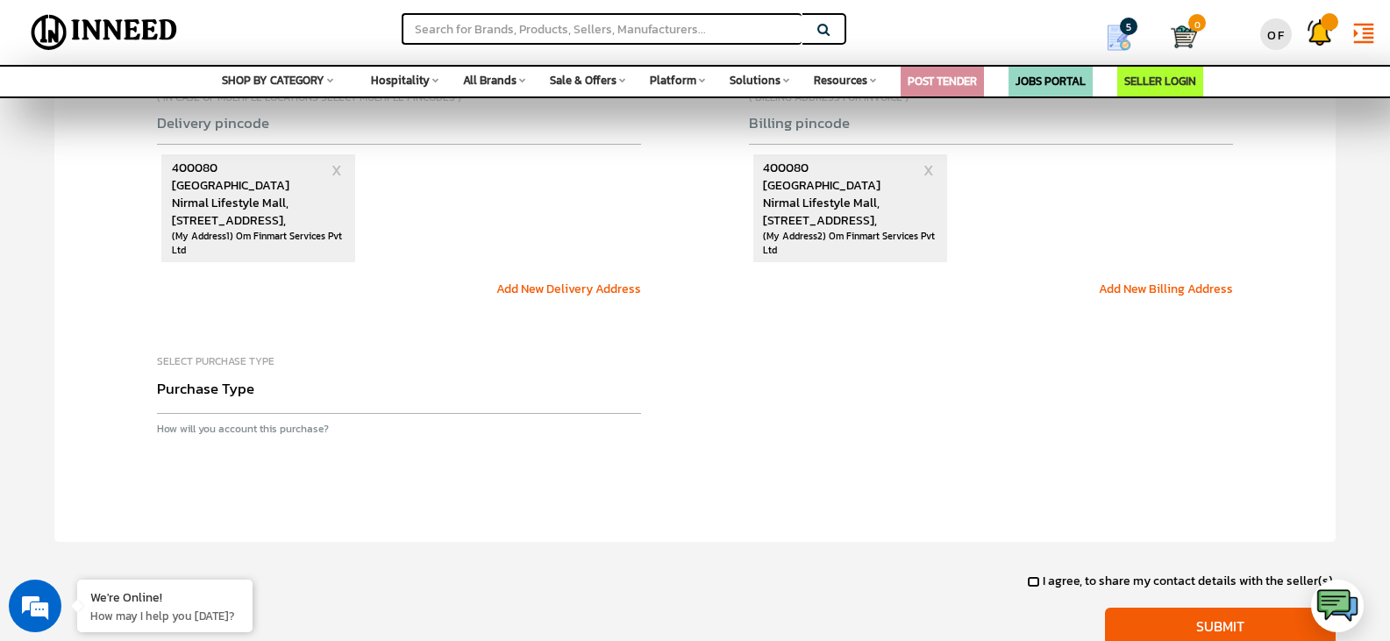
checkbox input "true"
click at [1162, 615] on input "Submit" at bounding box center [1220, 627] width 231 height 38
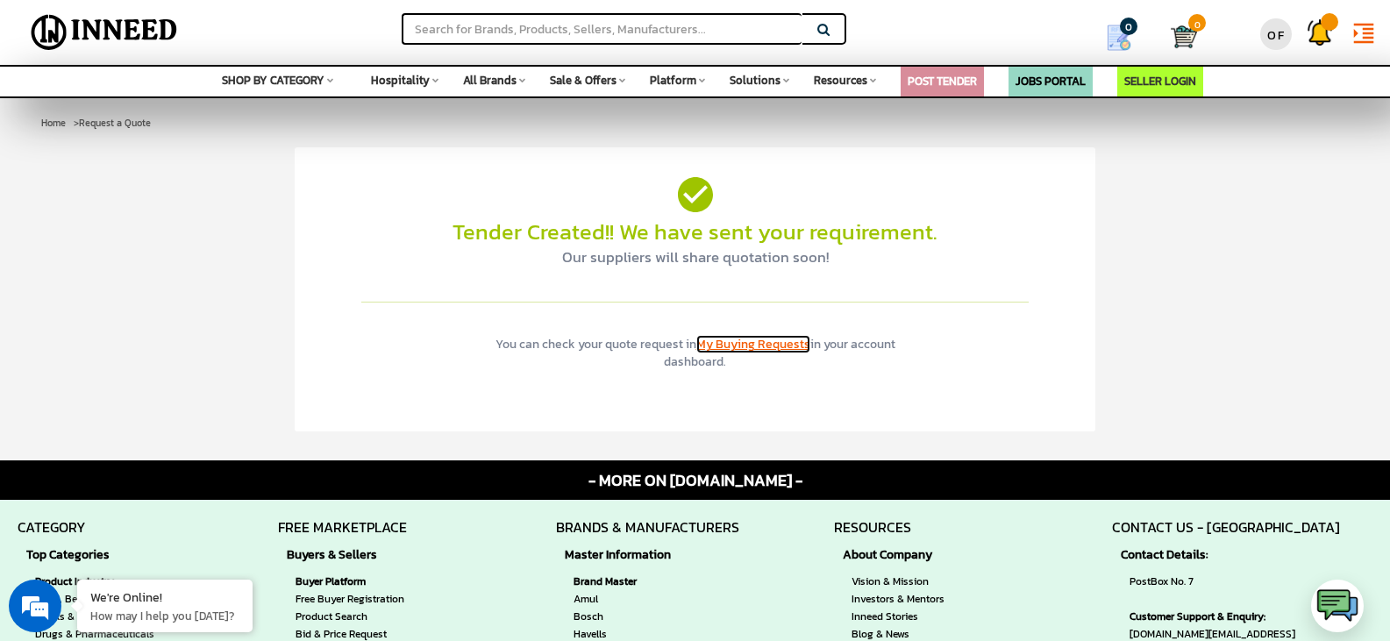
click at [784, 349] on span "My Buying Requests" at bounding box center [753, 344] width 114 height 18
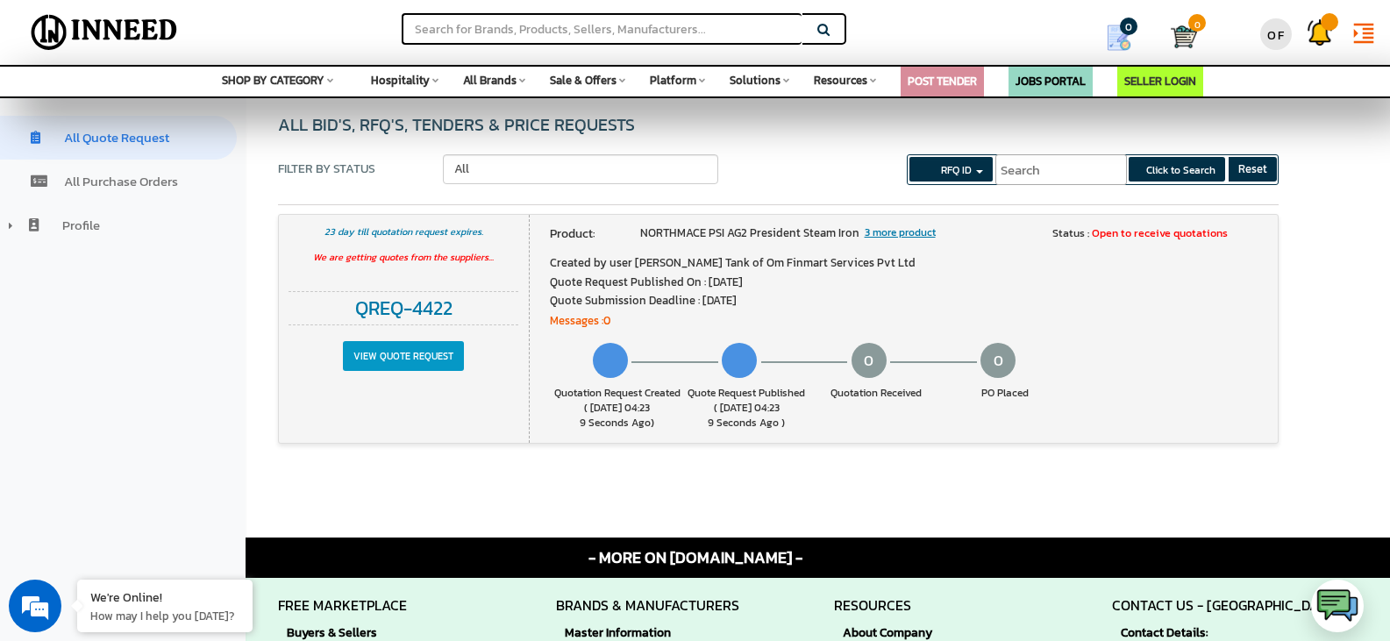
click at [437, 352] on input "View Quote Request" at bounding box center [403, 356] width 121 height 30
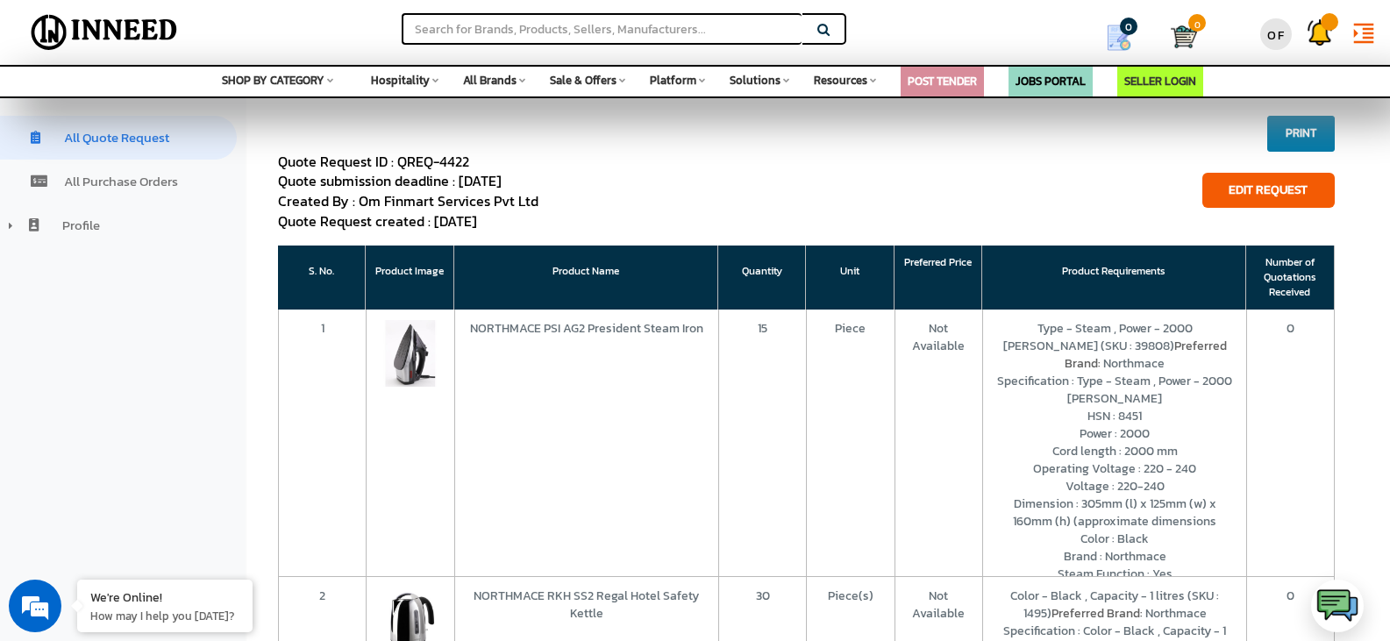
click at [1319, 117] on button "Print" at bounding box center [1301, 134] width 68 height 36
click at [1292, 36] on link "OF" at bounding box center [1276, 30] width 44 height 52
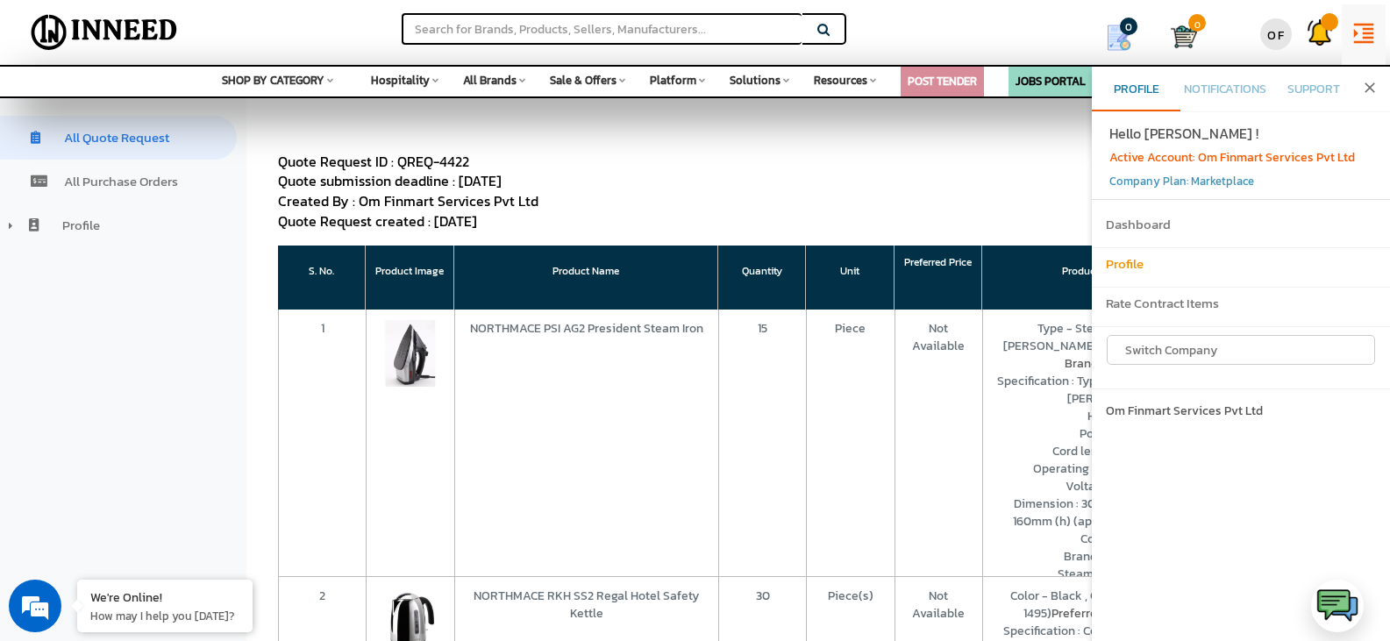
click at [1134, 262] on h6 "Profile" at bounding box center [1241, 264] width 270 height 15
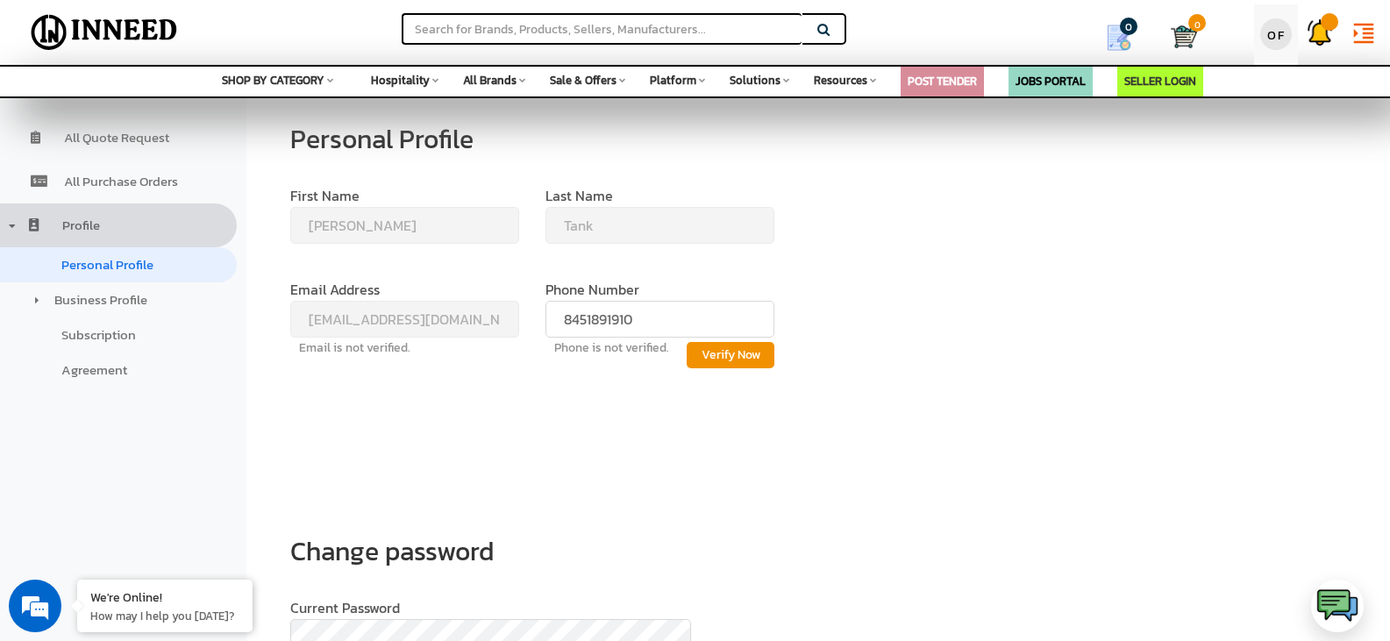
click at [1278, 36] on div "OF" at bounding box center [1276, 34] width 32 height 32
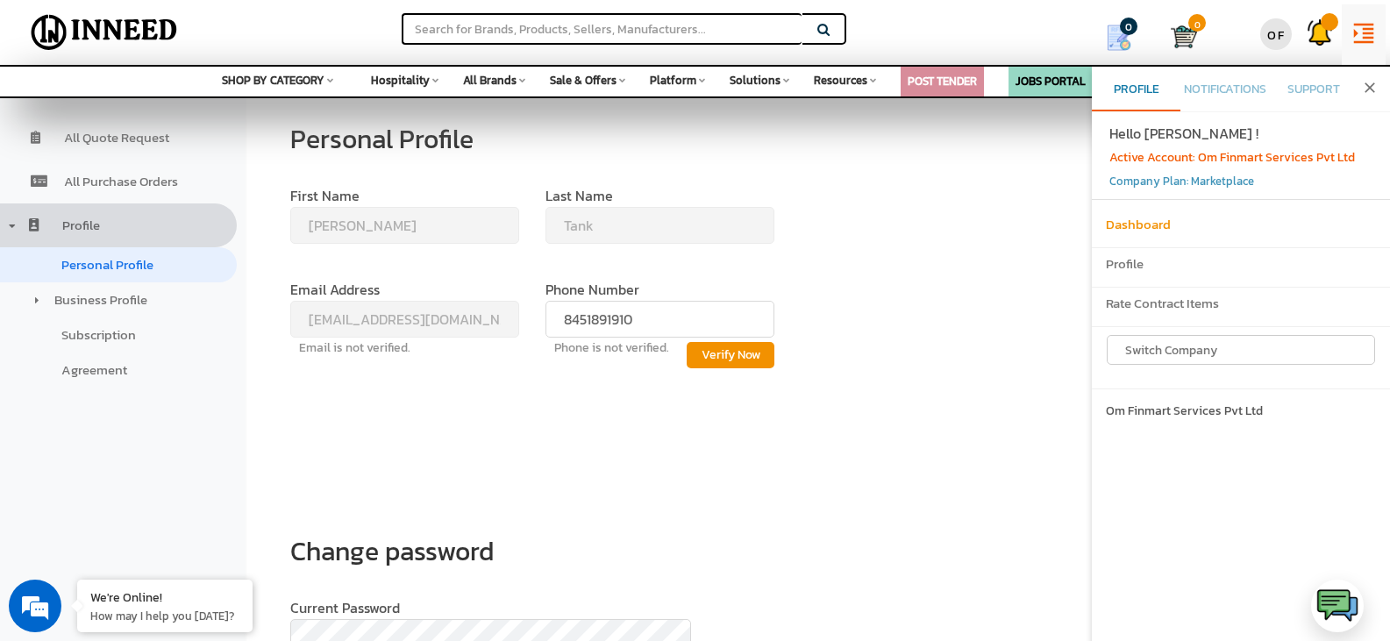
click at [1148, 222] on h6 "Dashboard" at bounding box center [1241, 224] width 270 height 15
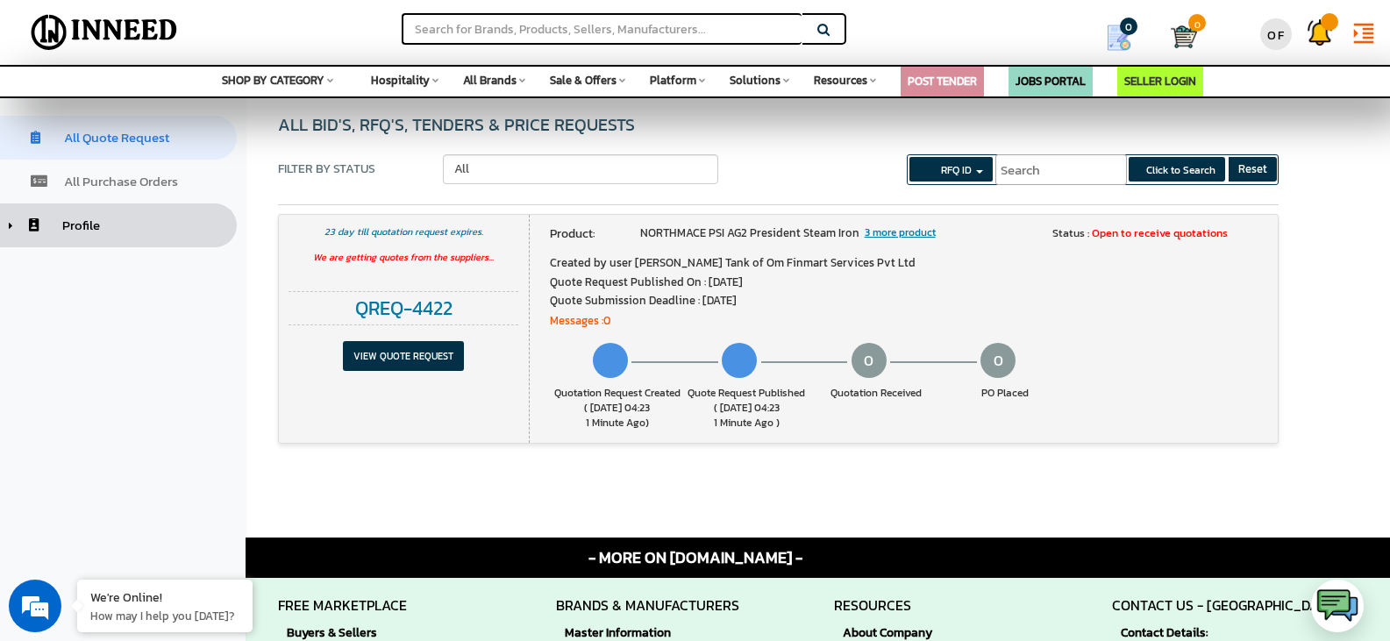
click at [105, 237] on link "Profile" at bounding box center [118, 225] width 237 height 44
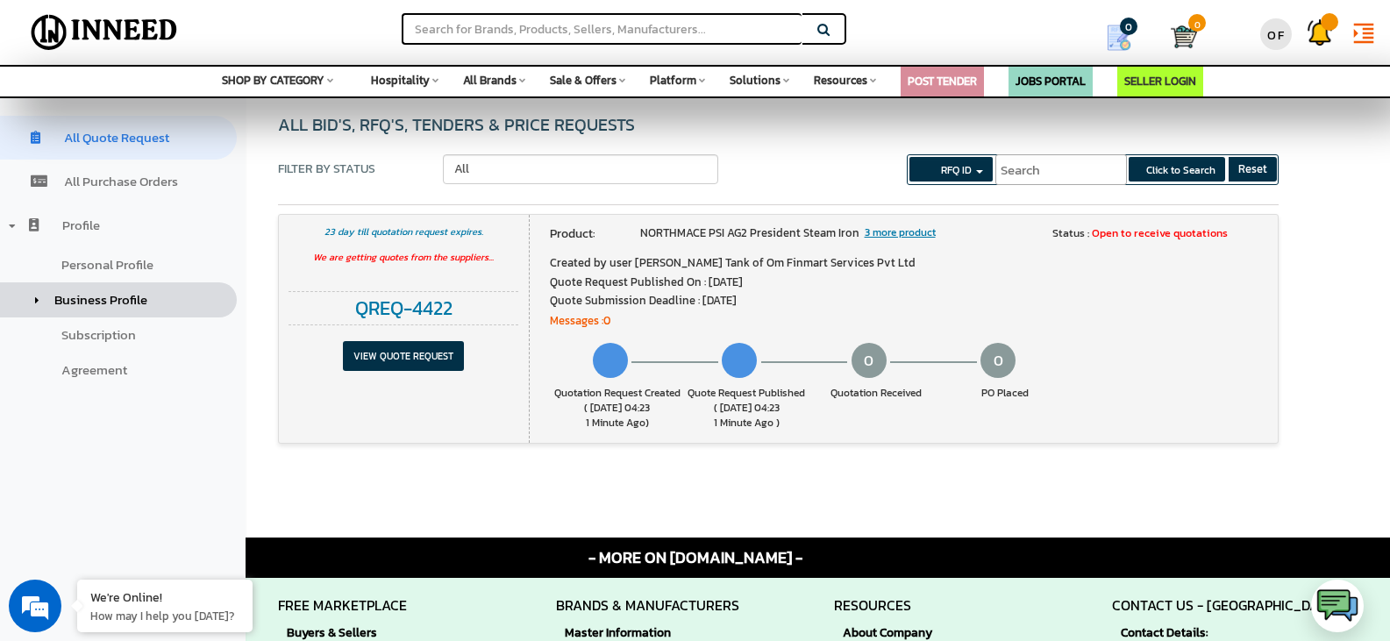
click at [117, 294] on span "Business Profile" at bounding box center [100, 299] width 93 height 20
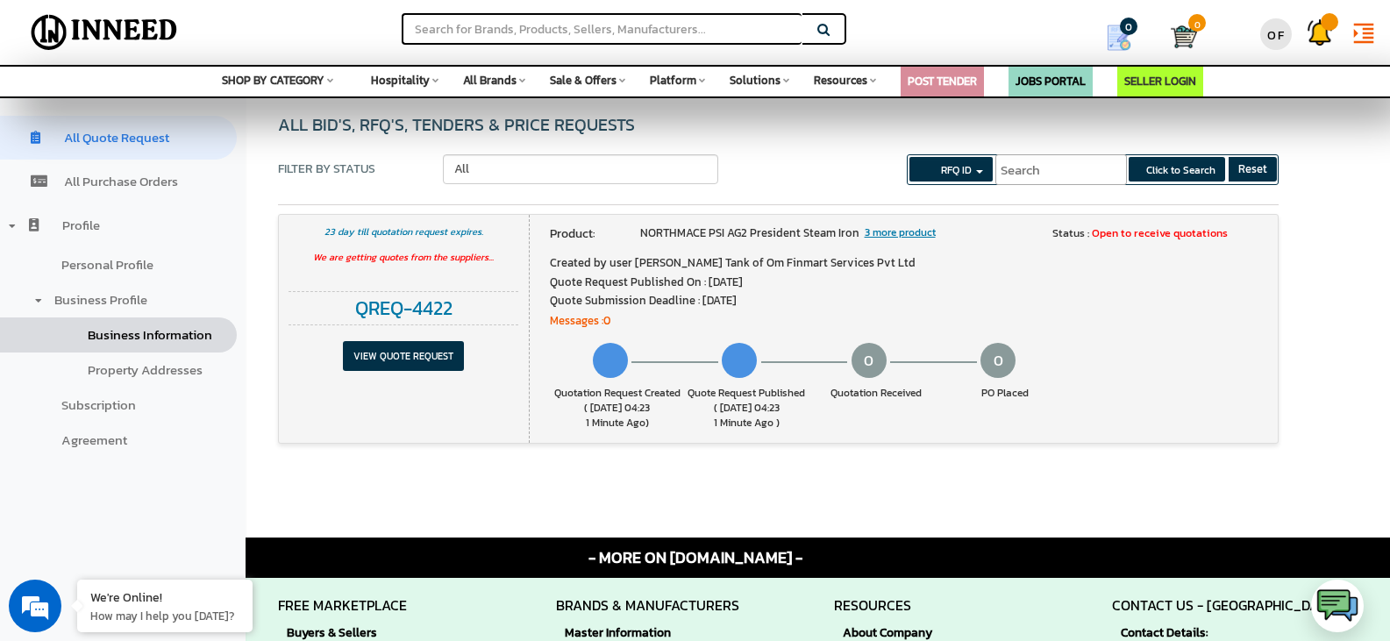
click at [132, 339] on span "Business Information" at bounding box center [150, 334] width 124 height 20
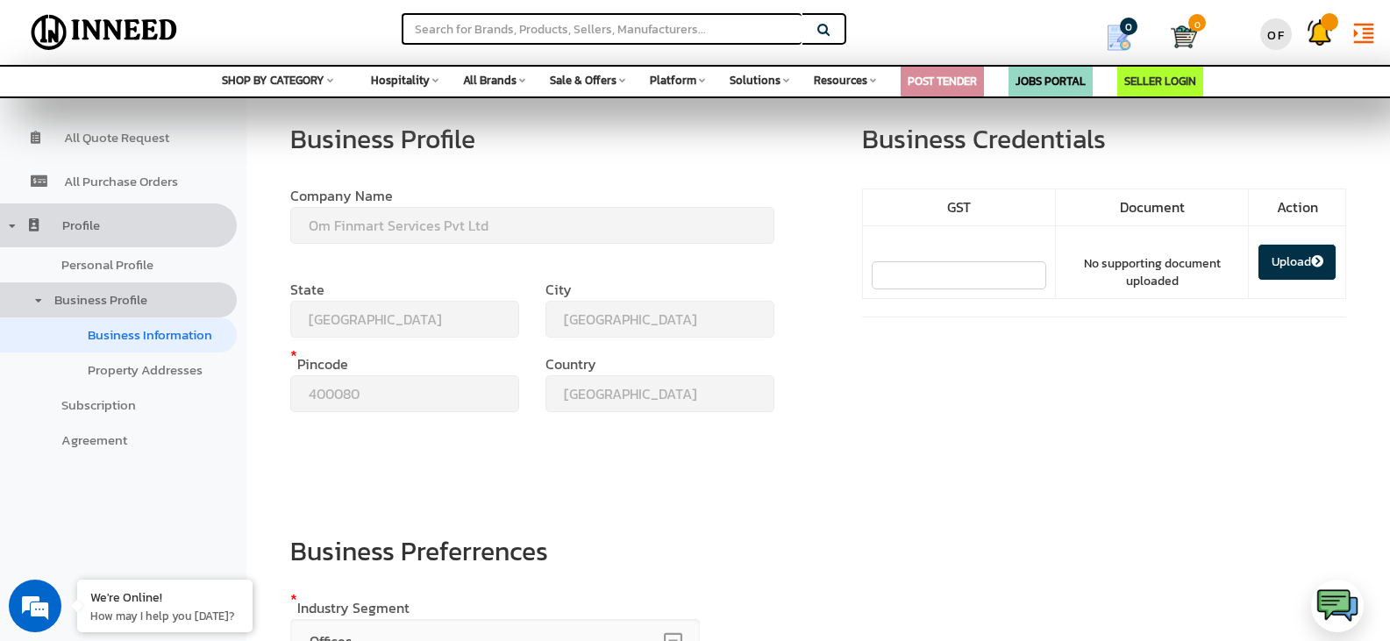
select select "SME"
select select "ITes"
select select "Cafeteria"
click at [982, 269] on input "text" at bounding box center [958, 275] width 174 height 28
paste input "27AAACO7881L1ZU"
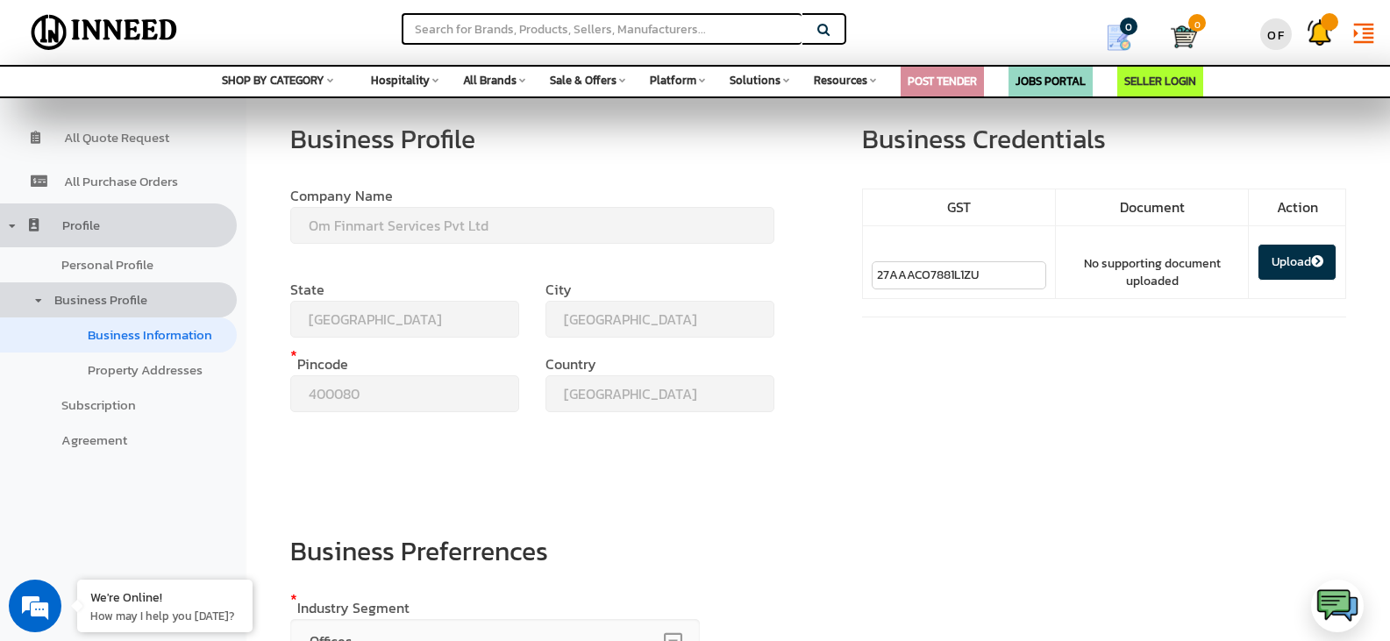
type input "27AAACO7881L1ZU"
click at [1301, 260] on button "Upload" at bounding box center [1296, 262] width 79 height 37
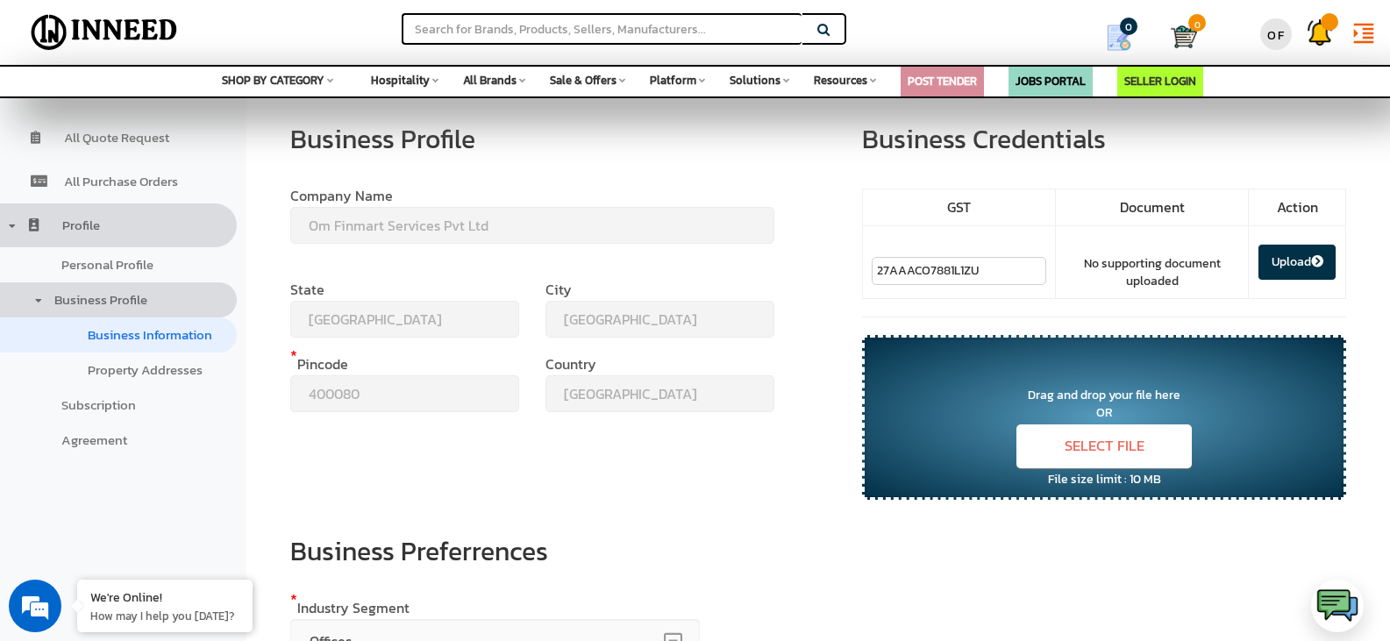
click at [1099, 438] on input "Select file" at bounding box center [1103, 446] width 175 height 44
type input "C:\fakepath\Gmail - HK Operational Items - Northmace.pdf"
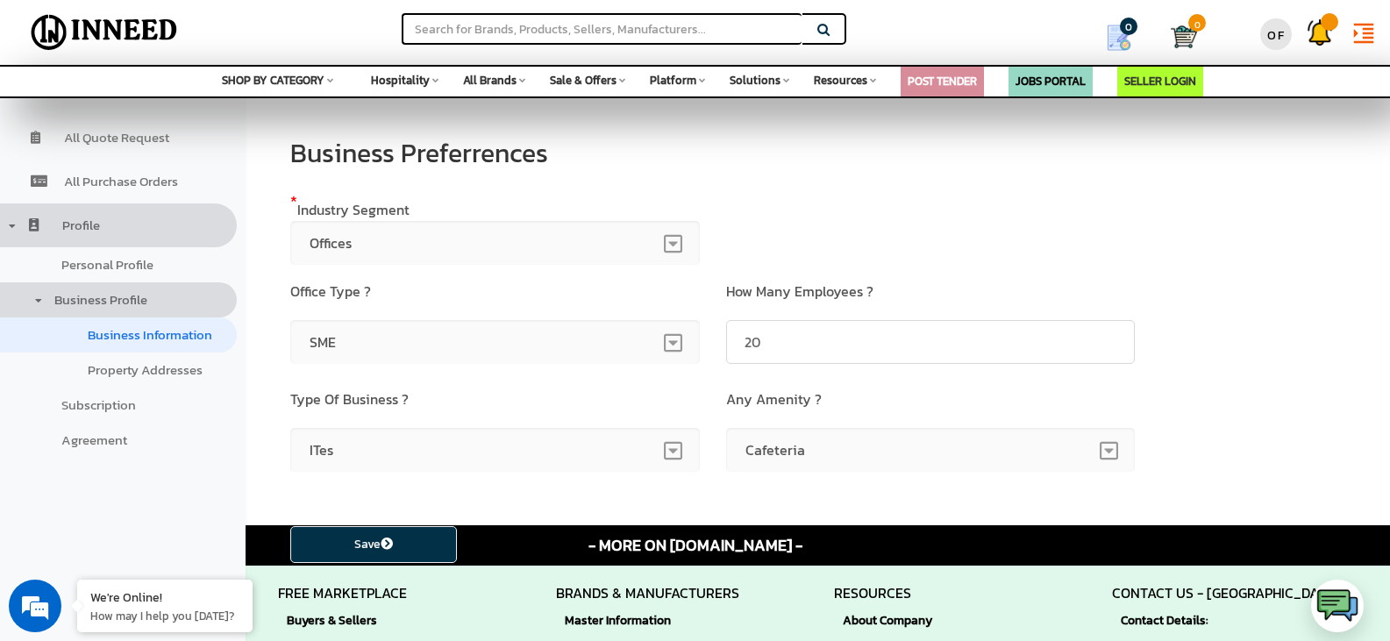
scroll to position [399, 0]
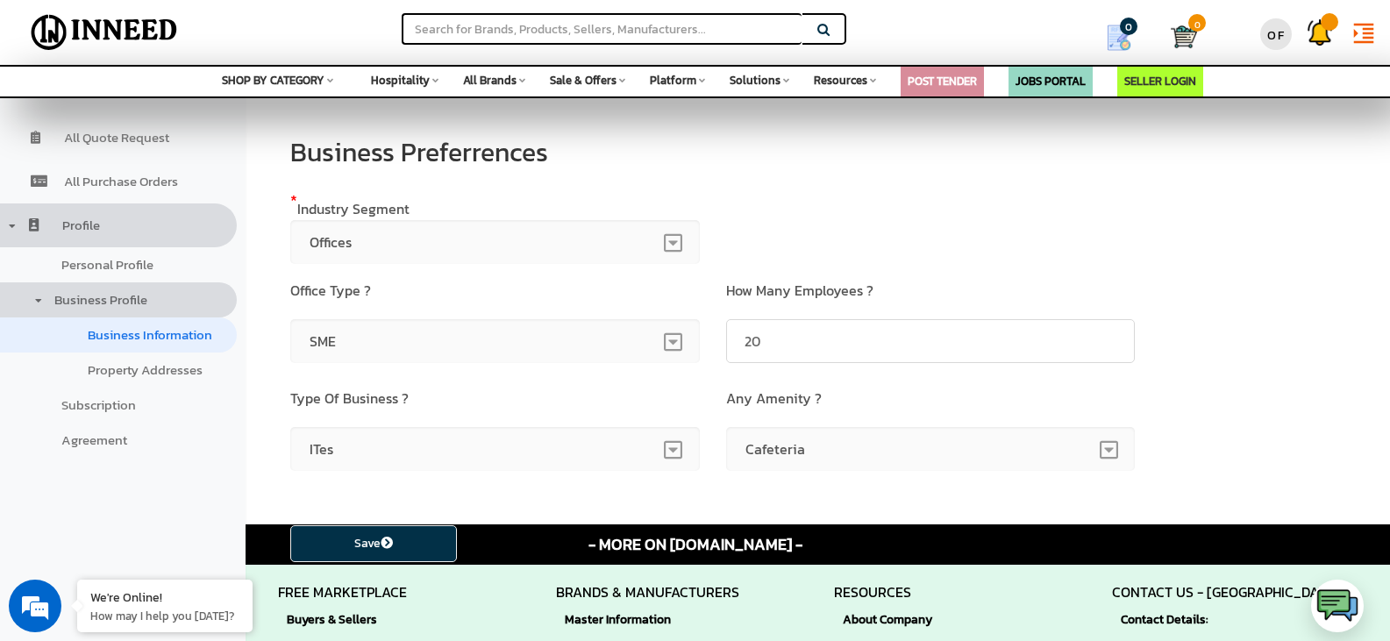
click at [419, 537] on button "Save" at bounding box center [373, 543] width 167 height 37
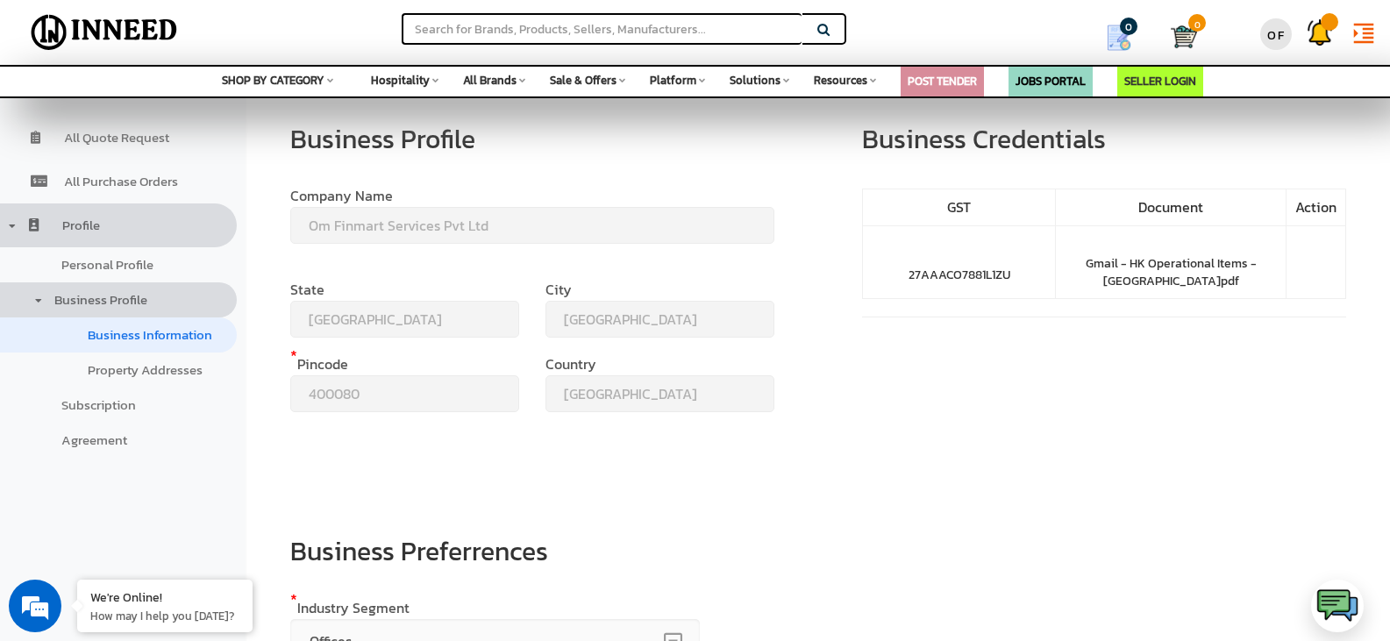
select select "SME"
select select "ITes"
select select "Cafeteria"
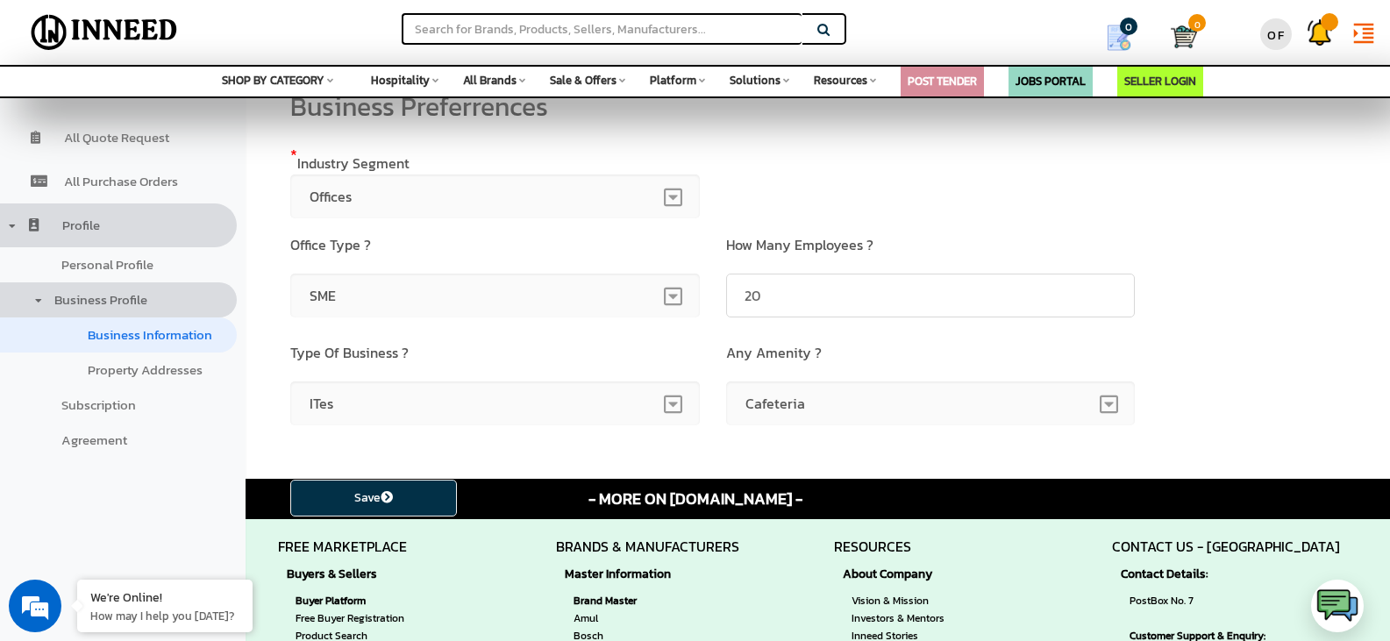
scroll to position [615, 0]
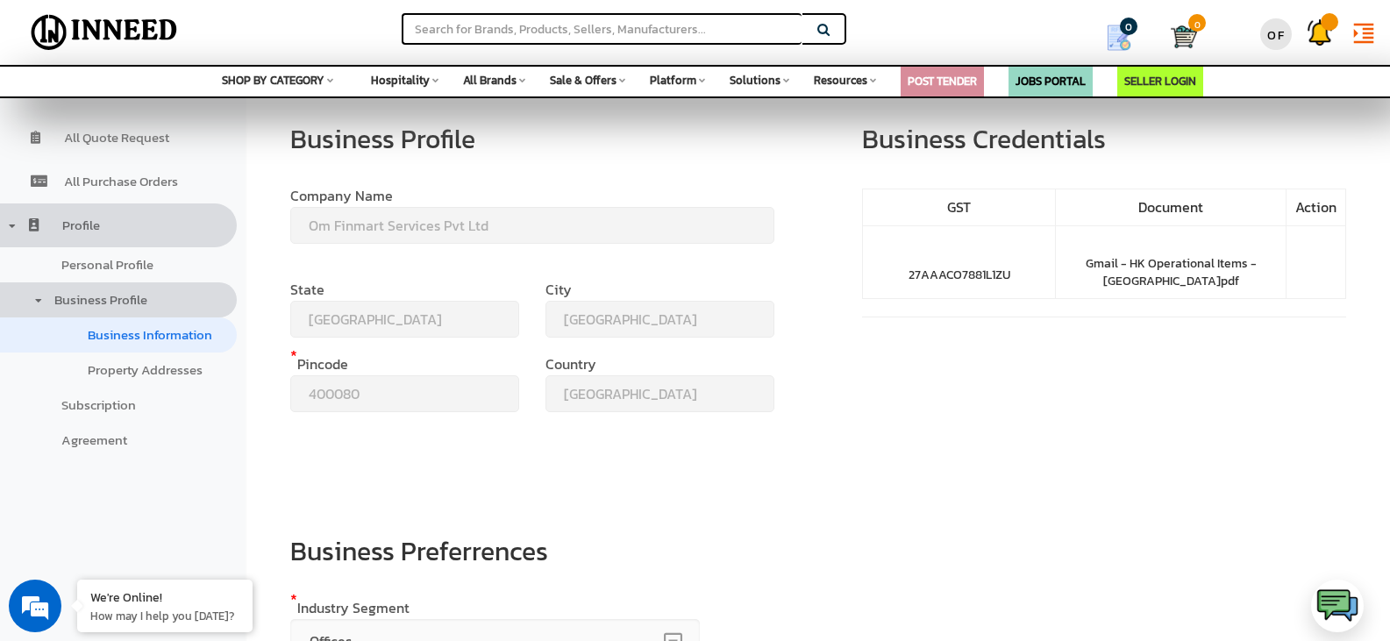
select select "SME"
select select "ITes"
select select "Cafeteria"
click at [155, 140] on span "All Quote Request" at bounding box center [116, 137] width 105 height 20
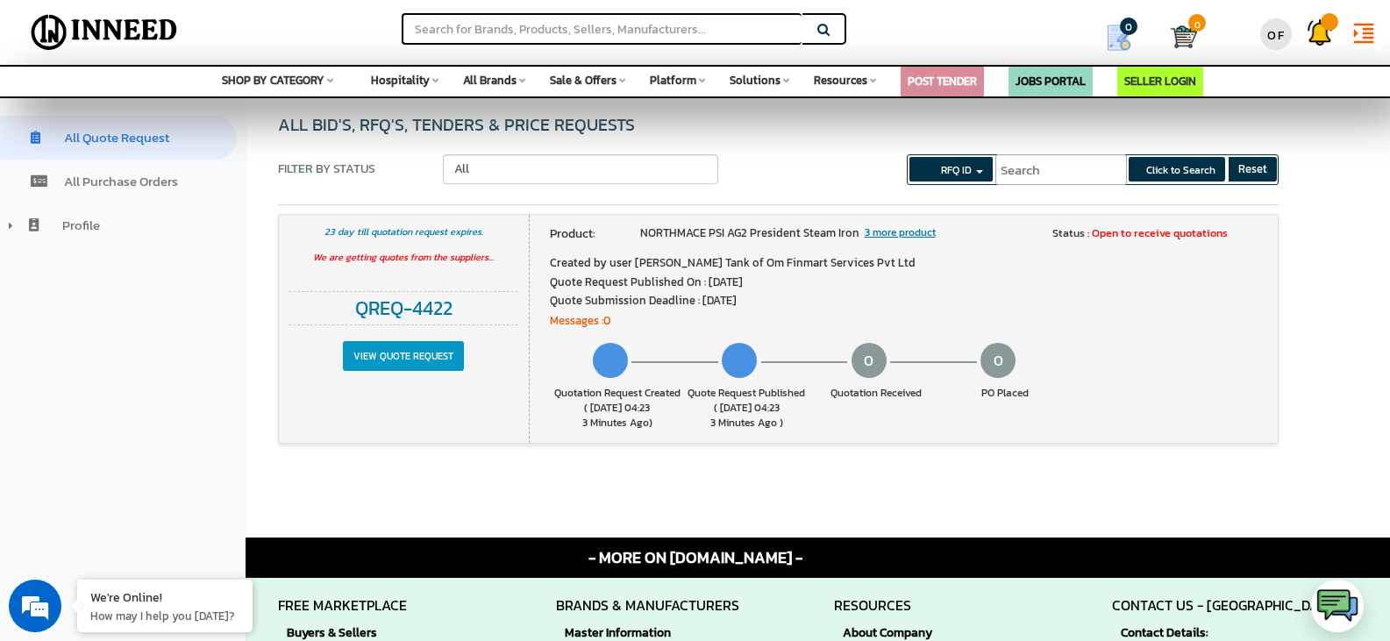
click at [420, 359] on input "View Quote Request" at bounding box center [403, 356] width 121 height 30
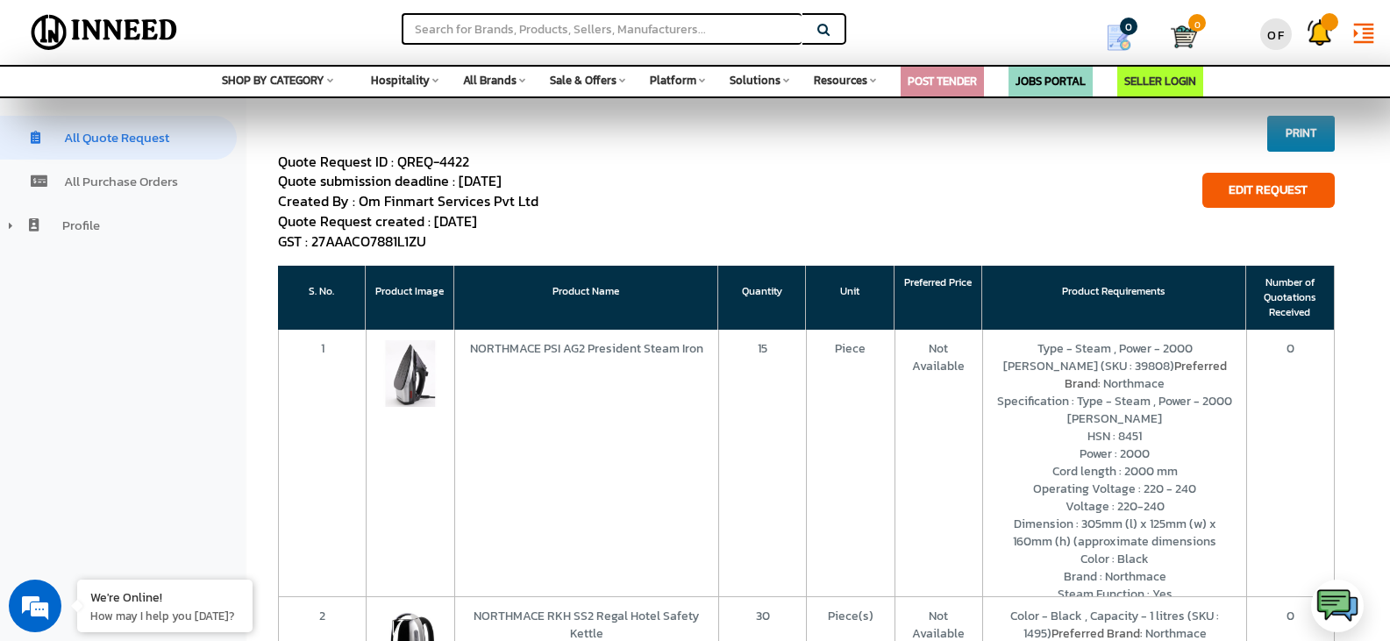
click at [1322, 145] on button "Print" at bounding box center [1301, 134] width 68 height 36
